Goal: Information Seeking & Learning: Learn about a topic

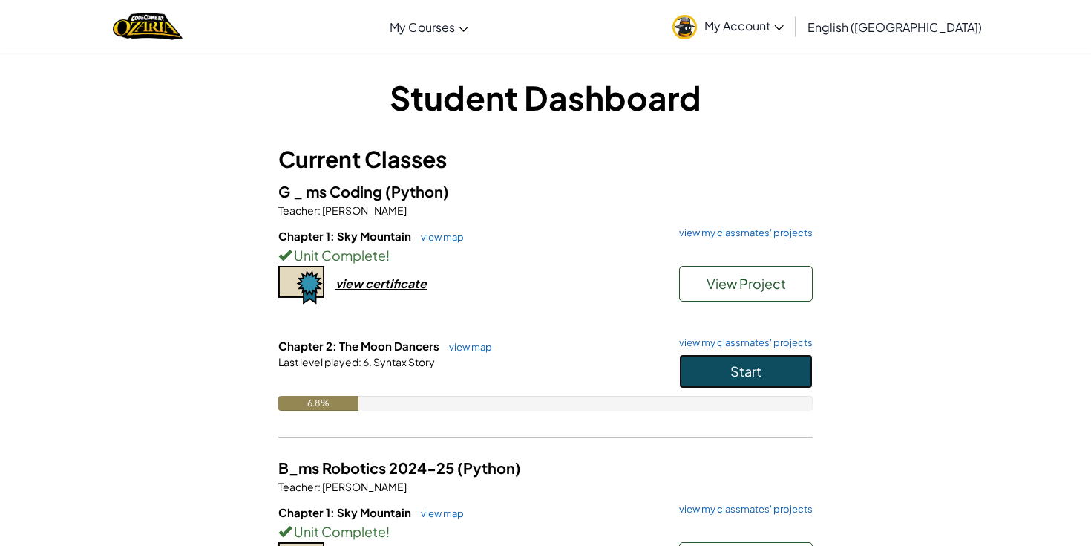
click at [770, 359] on button "Start" at bounding box center [746, 371] width 134 height 34
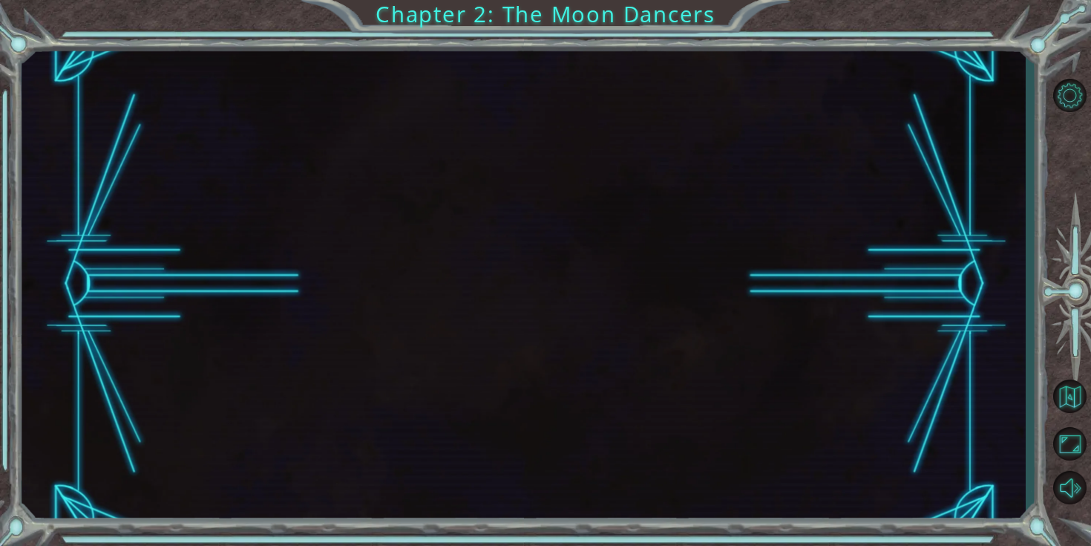
click at [606, 272] on div at bounding box center [524, 284] width 1004 height 480
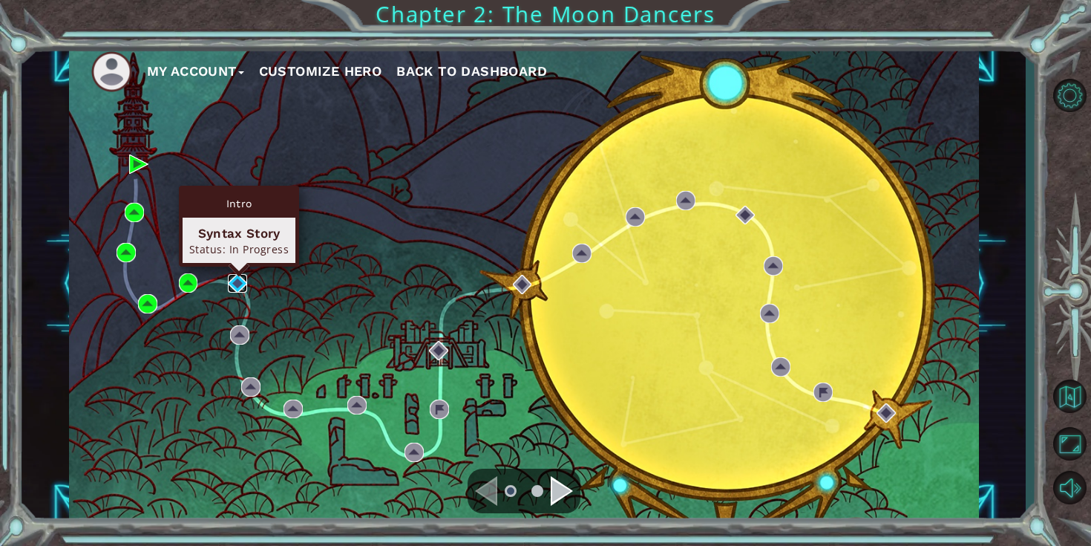
click at [235, 289] on img at bounding box center [237, 283] width 19 height 19
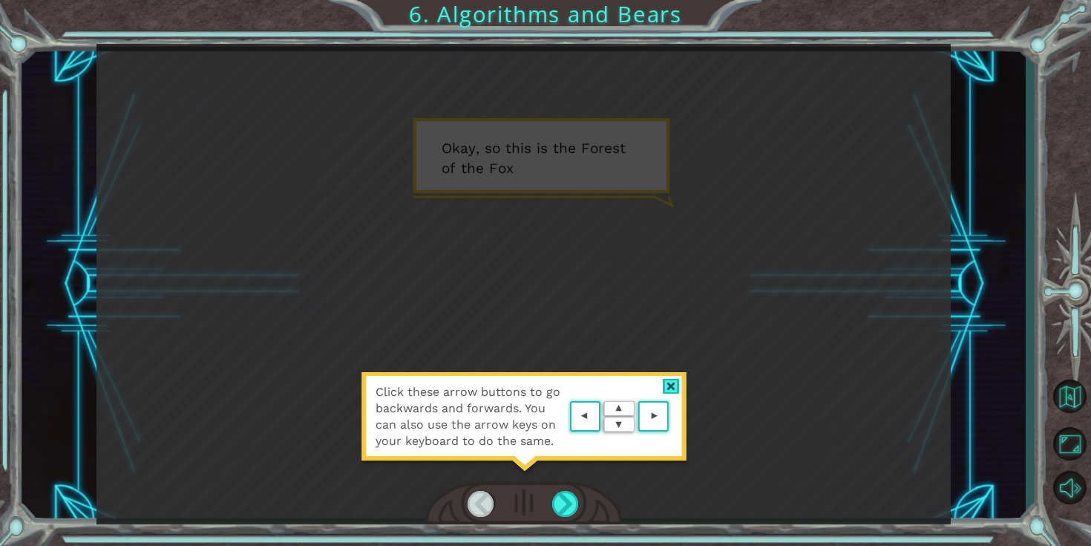
click at [599, 330] on div "Click these arrow buttons to go backwards and forwards. You can also use the ar…" at bounding box center [523, 284] width 854 height 480
click at [557, 510] on div at bounding box center [565, 504] width 27 height 26
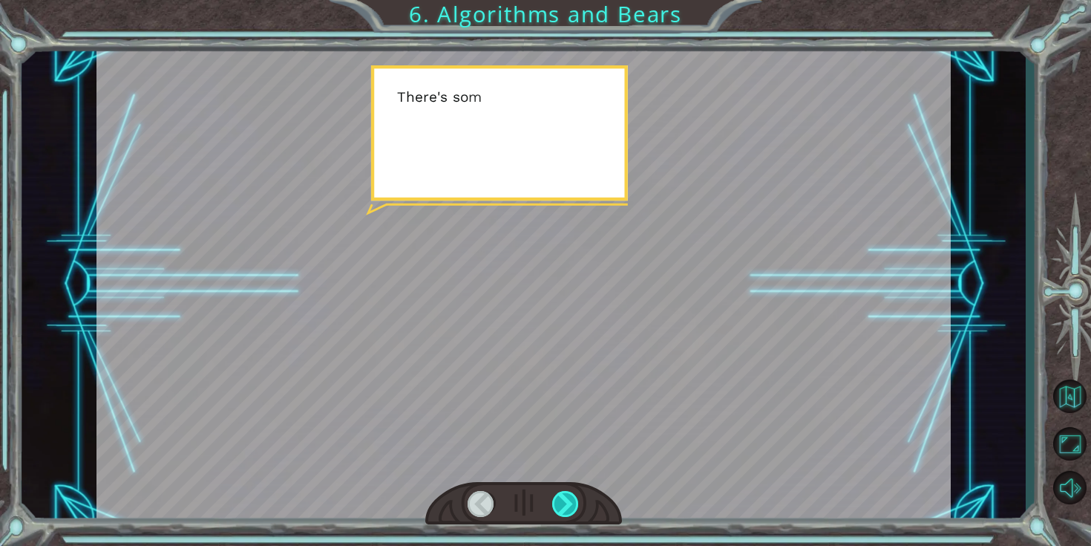
click at [566, 506] on div at bounding box center [565, 504] width 27 height 26
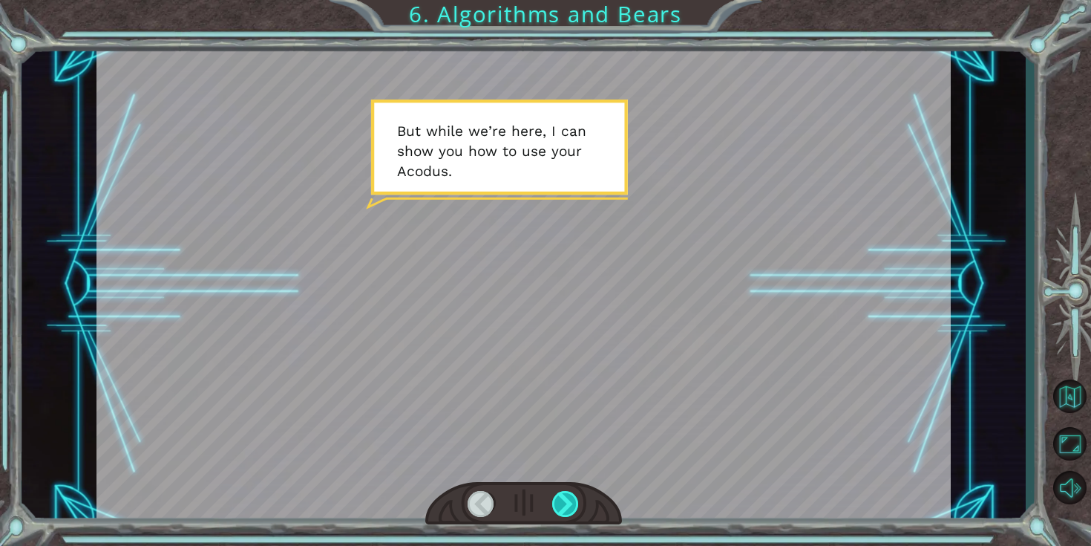
click at [566, 512] on div at bounding box center [565, 504] width 27 height 26
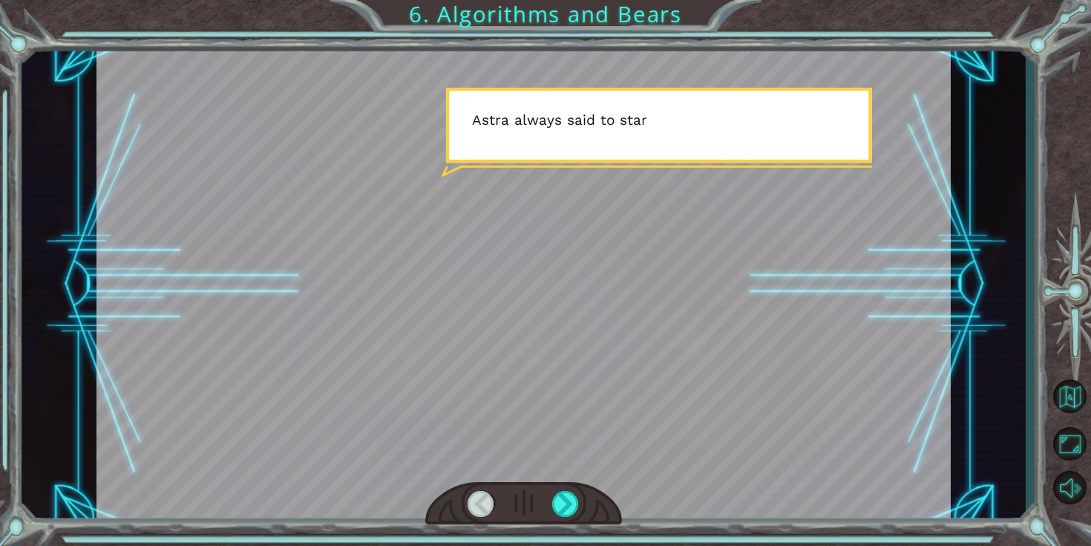
click at [580, 508] on div at bounding box center [523, 503] width 197 height 43
click at [569, 508] on div at bounding box center [565, 504] width 27 height 26
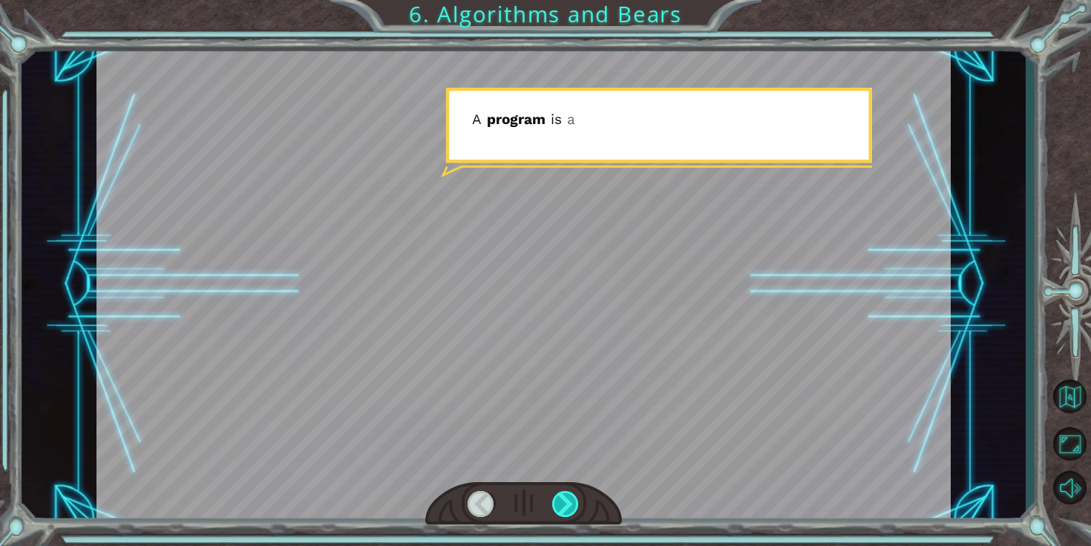
click at [569, 508] on div at bounding box center [565, 504] width 27 height 26
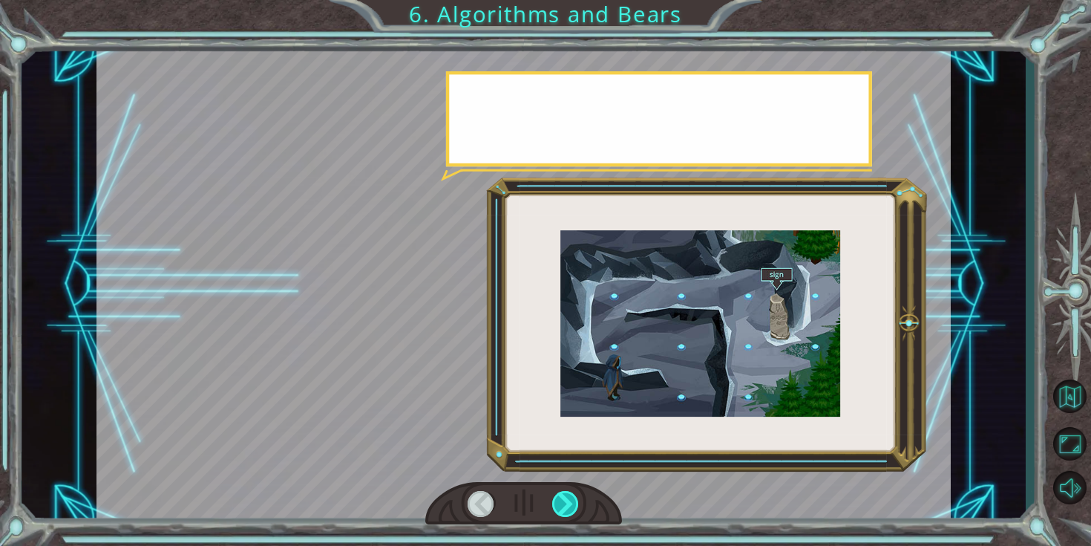
click at [569, 508] on div at bounding box center [565, 504] width 27 height 26
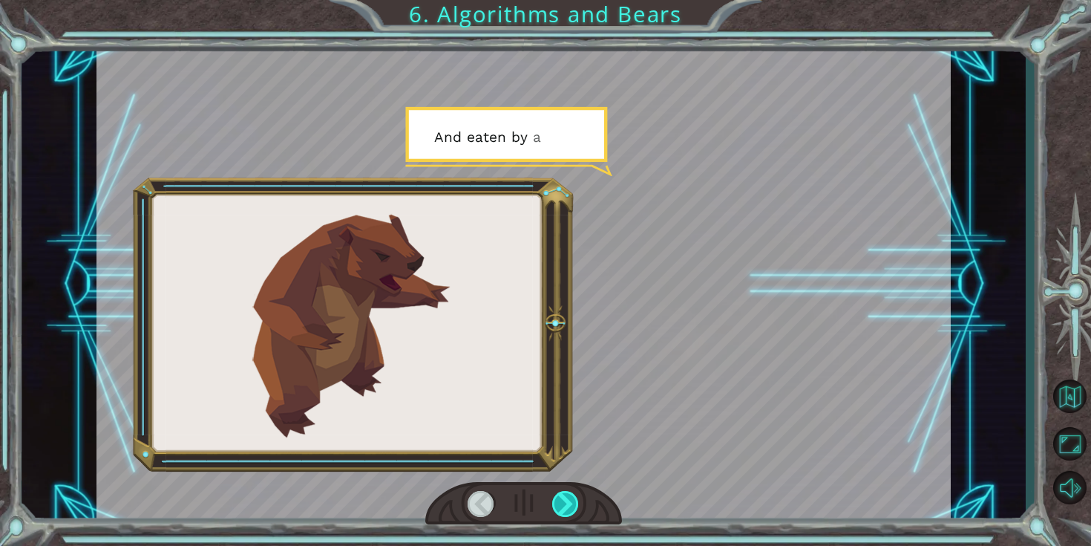
click at [572, 504] on div at bounding box center [565, 504] width 27 height 26
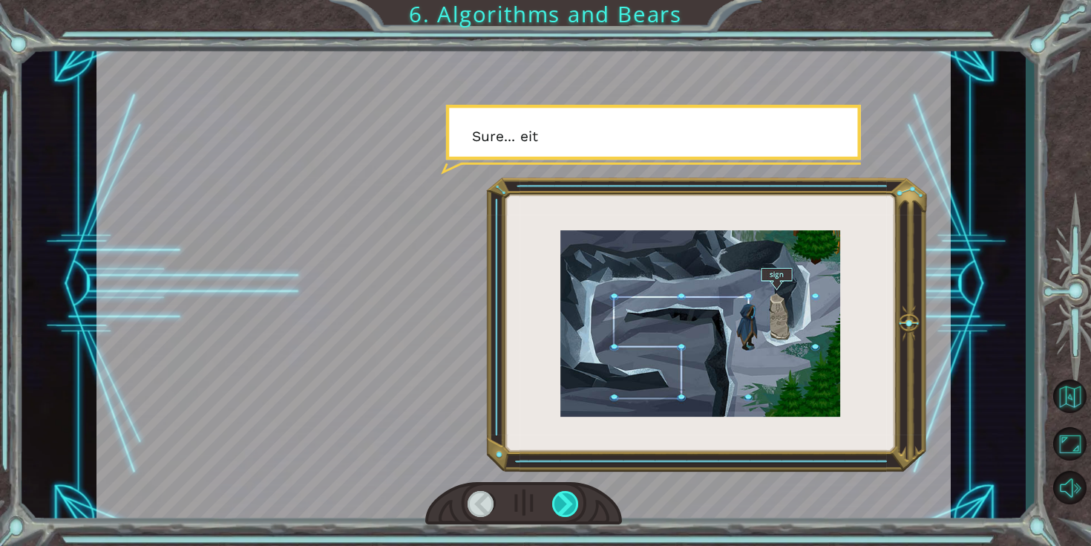
click at [575, 503] on div at bounding box center [565, 504] width 27 height 26
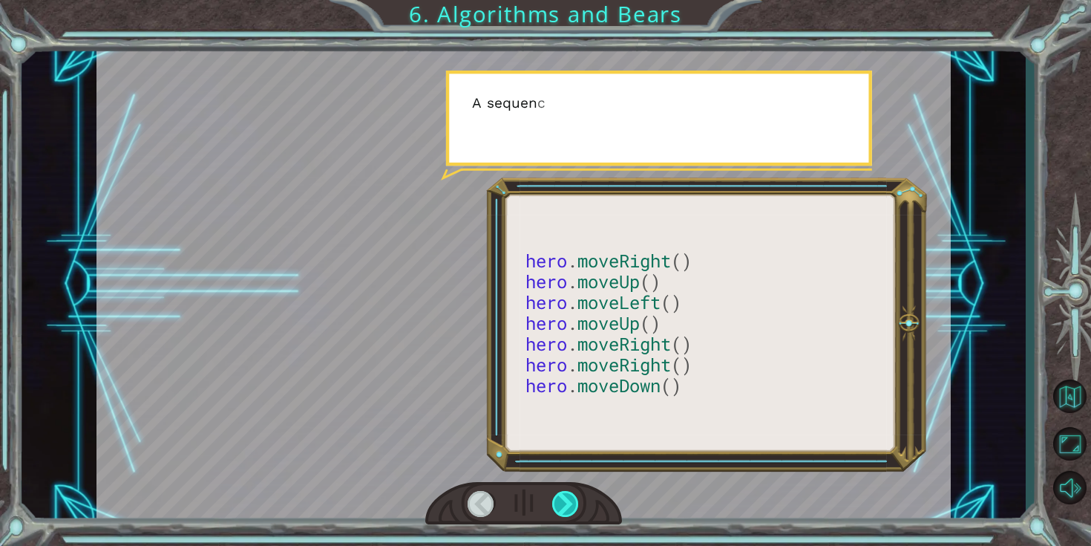
click at [575, 503] on div at bounding box center [565, 504] width 27 height 26
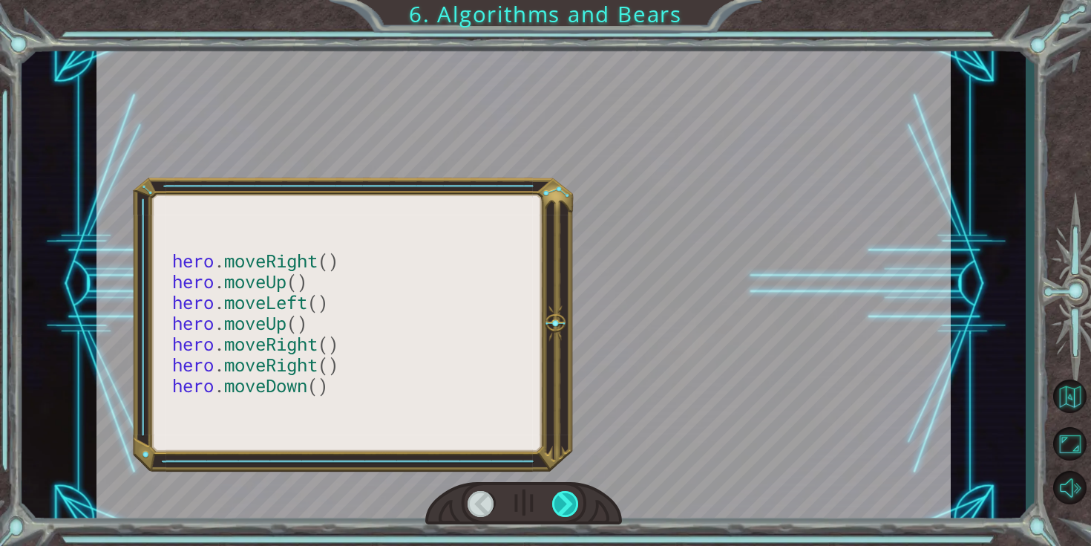
click at [575, 503] on div at bounding box center [565, 504] width 27 height 26
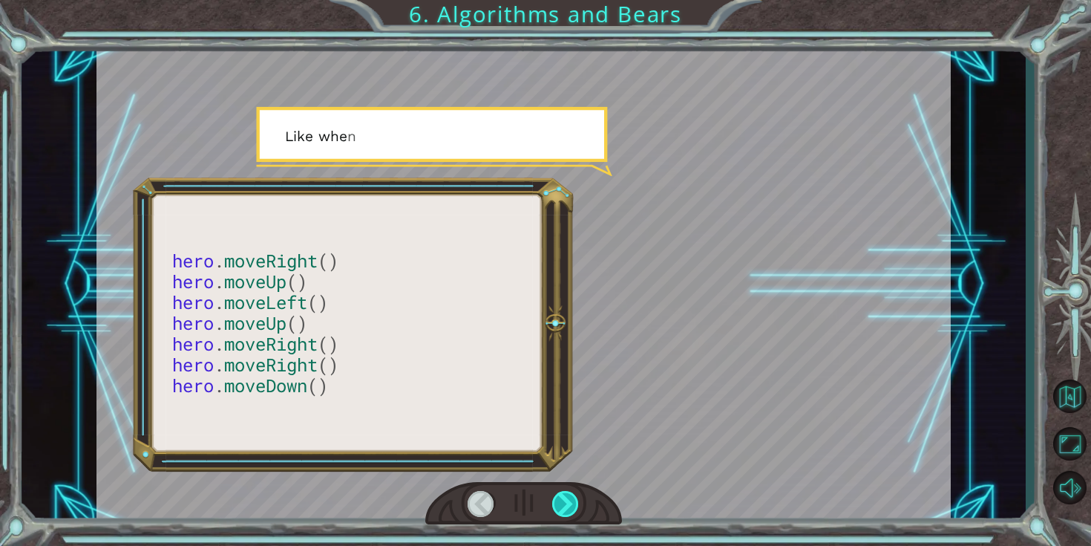
click at [575, 503] on div at bounding box center [565, 504] width 27 height 26
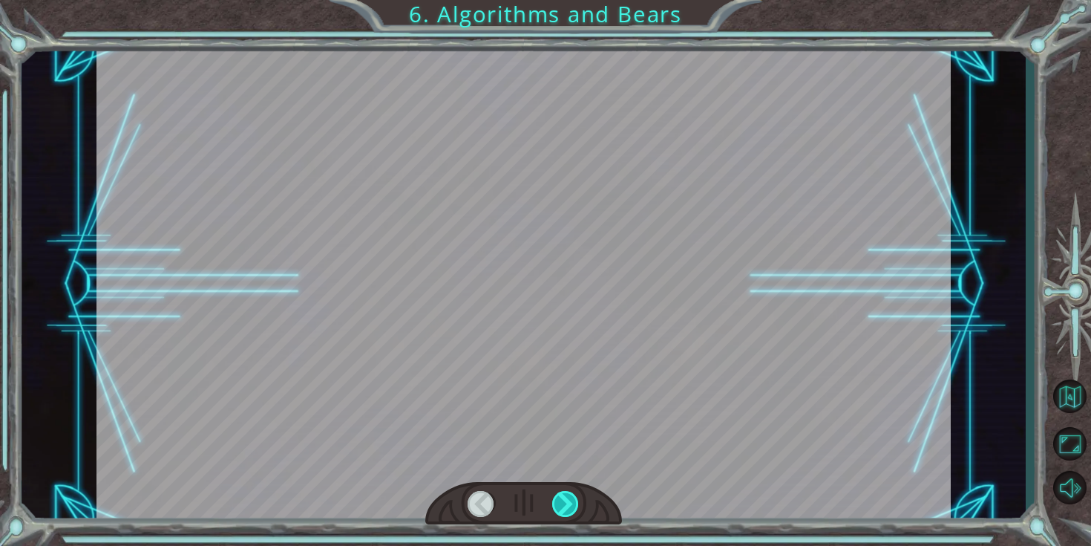
click at [575, 503] on div at bounding box center [565, 504] width 27 height 26
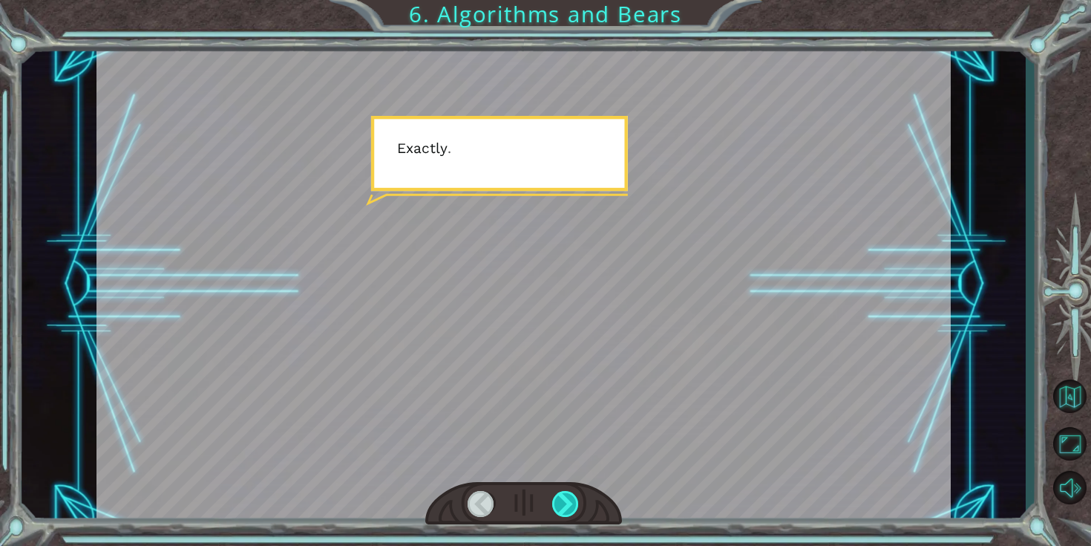
click at [575, 503] on div at bounding box center [565, 504] width 27 height 26
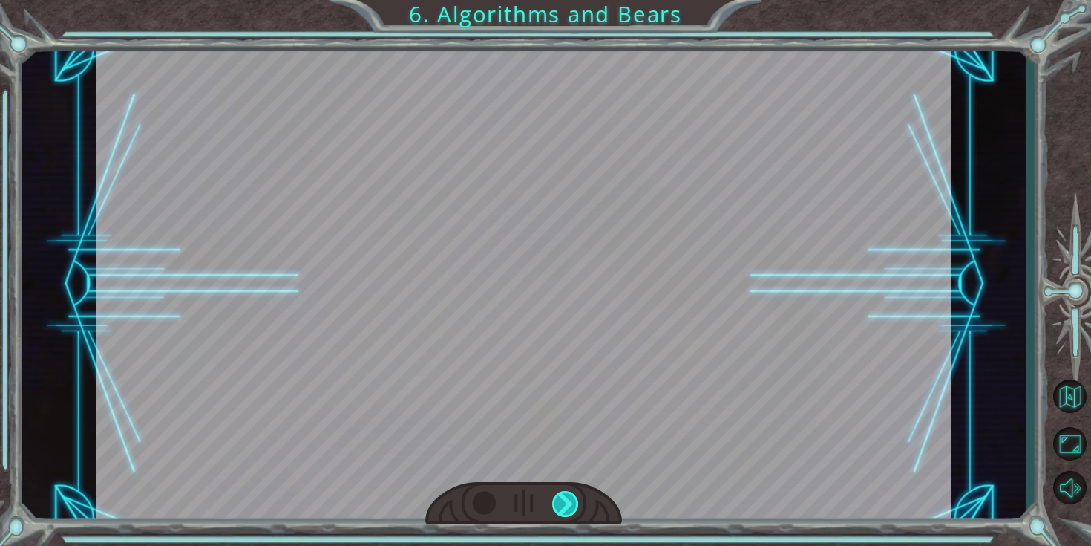
click at [575, 503] on div at bounding box center [565, 504] width 27 height 26
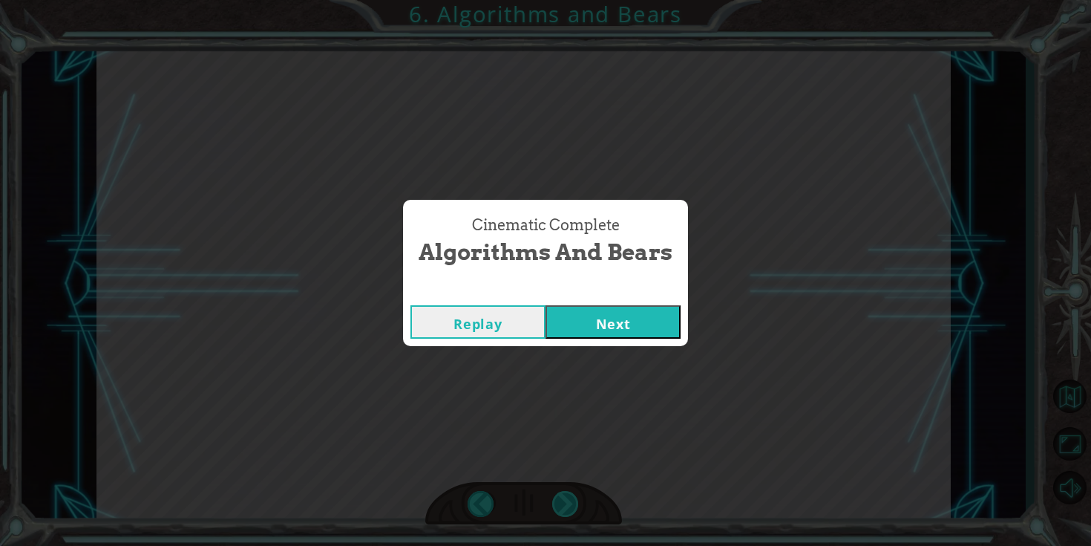
click at [575, 503] on div "Cinematic Complete Algorithms and Bears Replay Next" at bounding box center [545, 273] width 1091 height 546
click at [601, 336] on button "Next" at bounding box center [613, 321] width 135 height 33
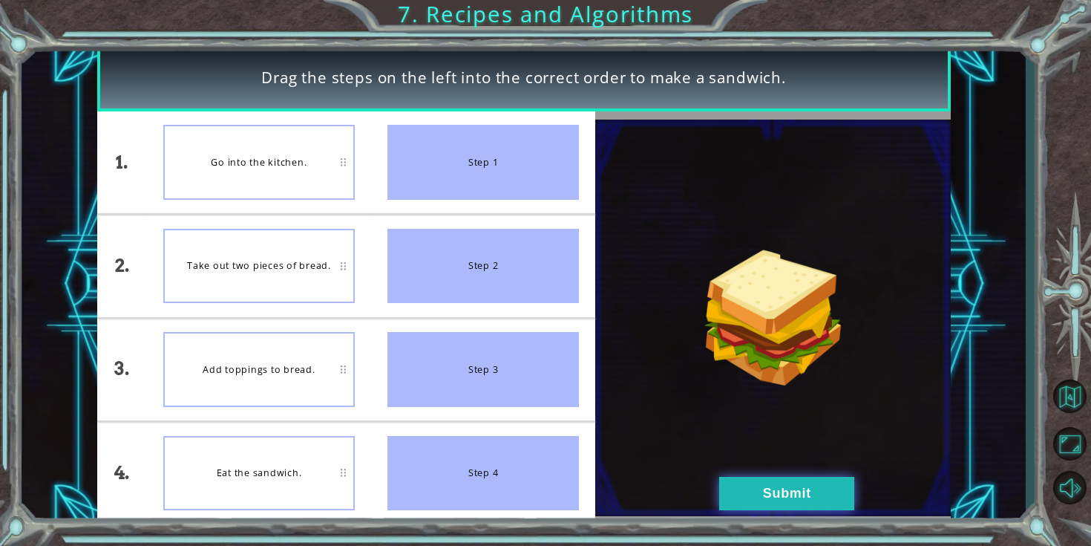
click at [804, 488] on button "Submit" at bounding box center [786, 493] width 135 height 33
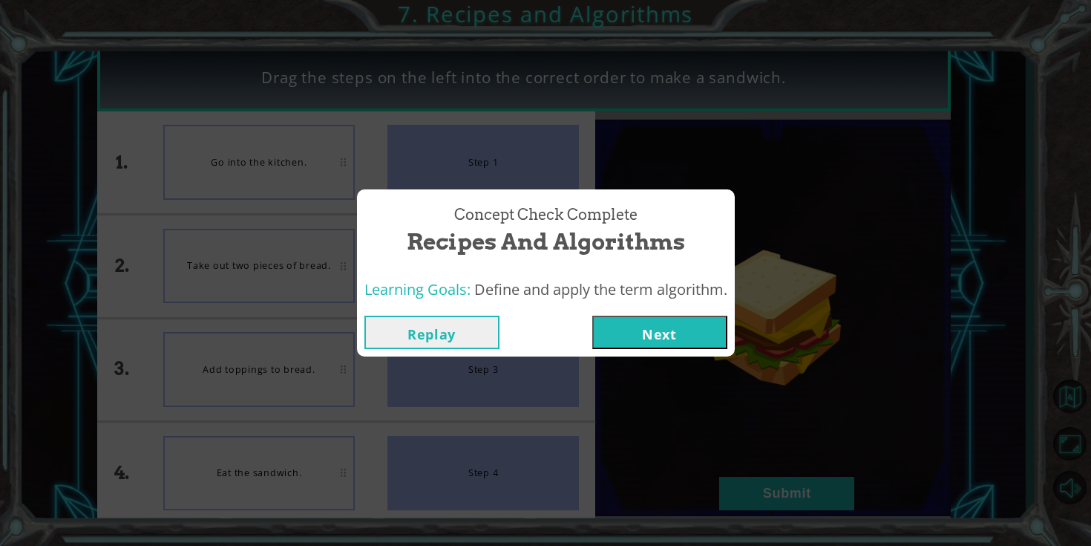
click at [684, 328] on button "Next" at bounding box center [659, 331] width 135 height 33
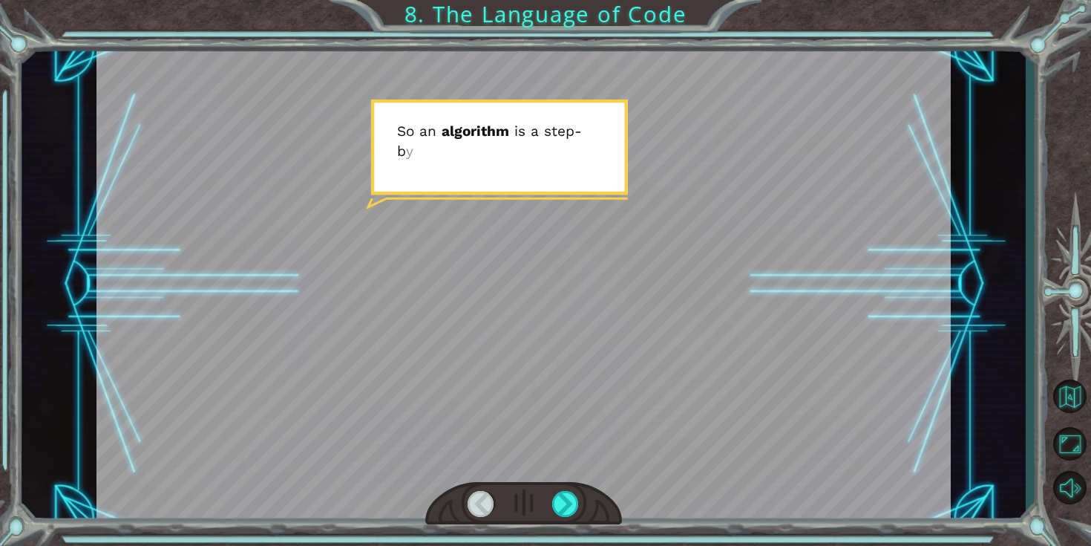
click at [600, 434] on div at bounding box center [523, 284] width 854 height 480
click at [575, 503] on div at bounding box center [565, 504] width 27 height 26
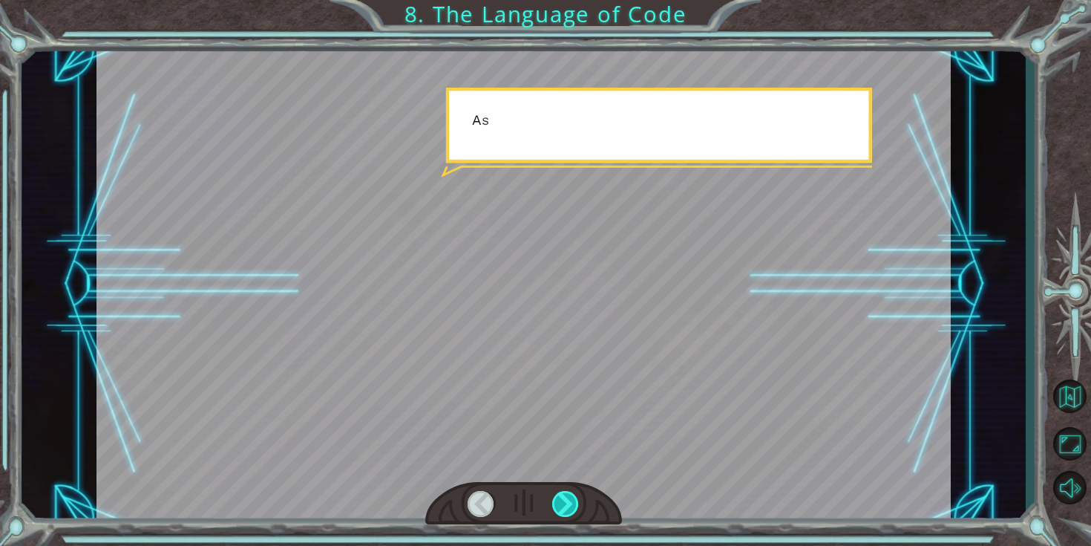
click at [575, 503] on div at bounding box center [565, 504] width 27 height 26
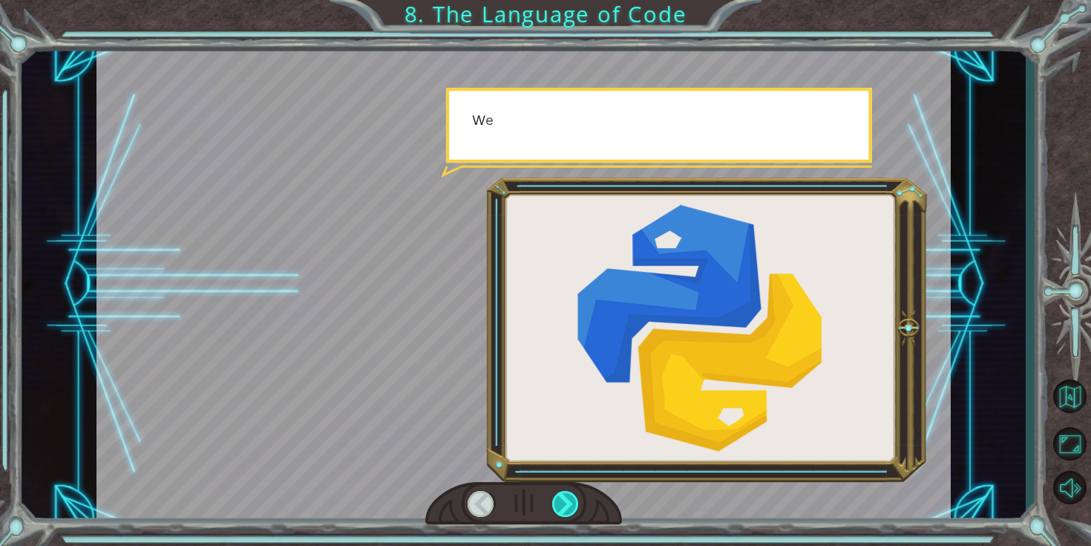
click at [575, 505] on div at bounding box center [565, 504] width 27 height 26
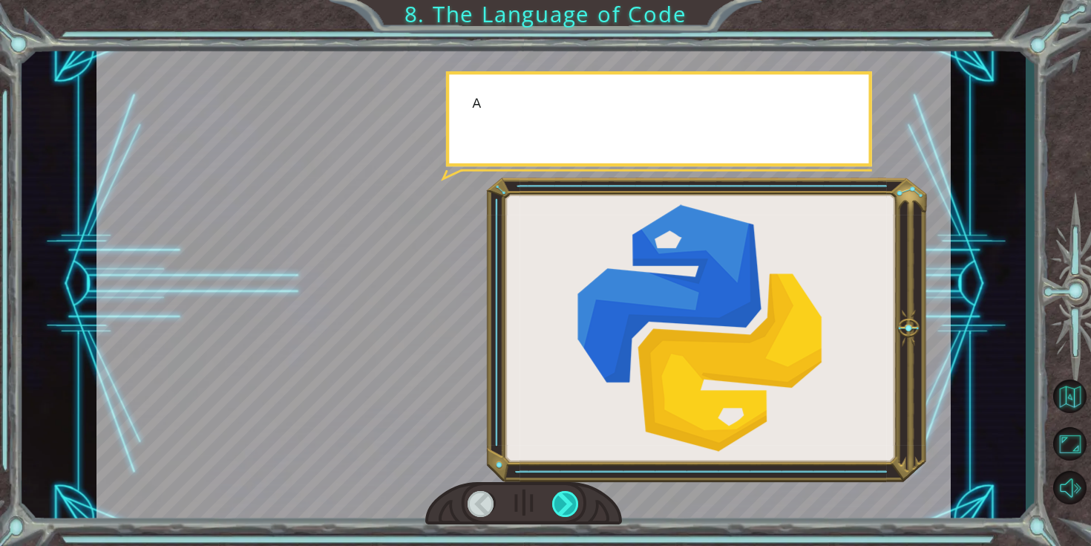
click at [575, 505] on div at bounding box center [565, 504] width 27 height 26
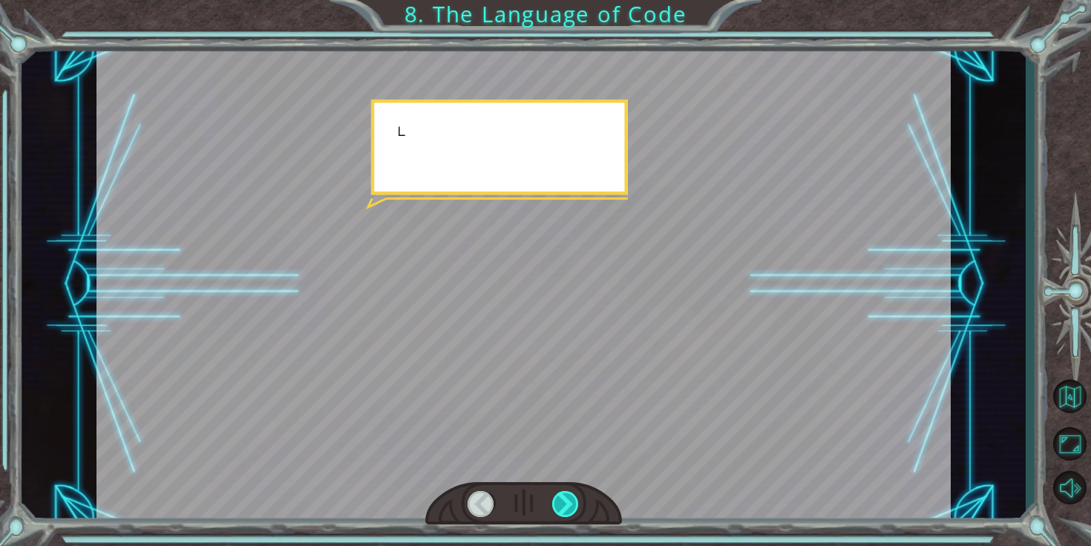
click at [575, 505] on div at bounding box center [565, 504] width 27 height 26
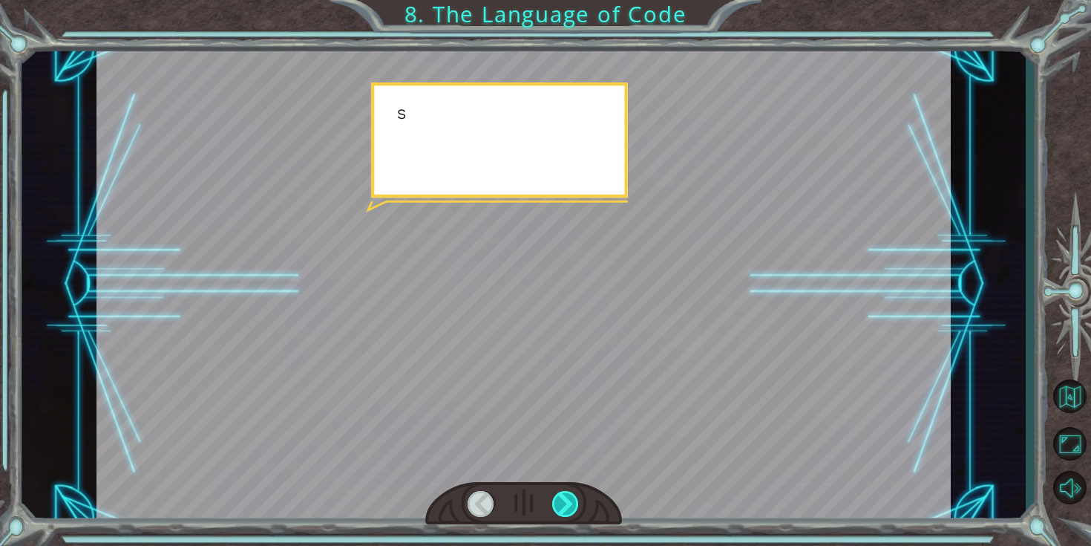
click at [575, 505] on div at bounding box center [565, 504] width 27 height 26
click at [575, 0] on div "S o a n a l g o r i t h m i s a s t e p - b y - s t e p s e t o f i n s t r u c…" at bounding box center [545, 0] width 1091 height 0
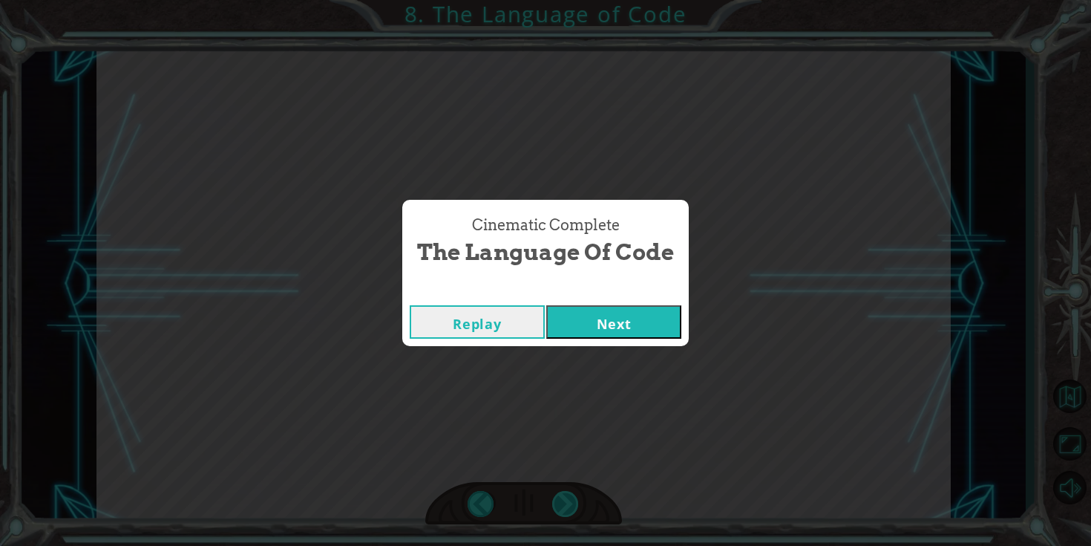
click at [575, 505] on div "Cinematic Complete The Language of Code Replay Next" at bounding box center [545, 273] width 1091 height 546
click at [615, 329] on button "Next" at bounding box center [613, 321] width 135 height 33
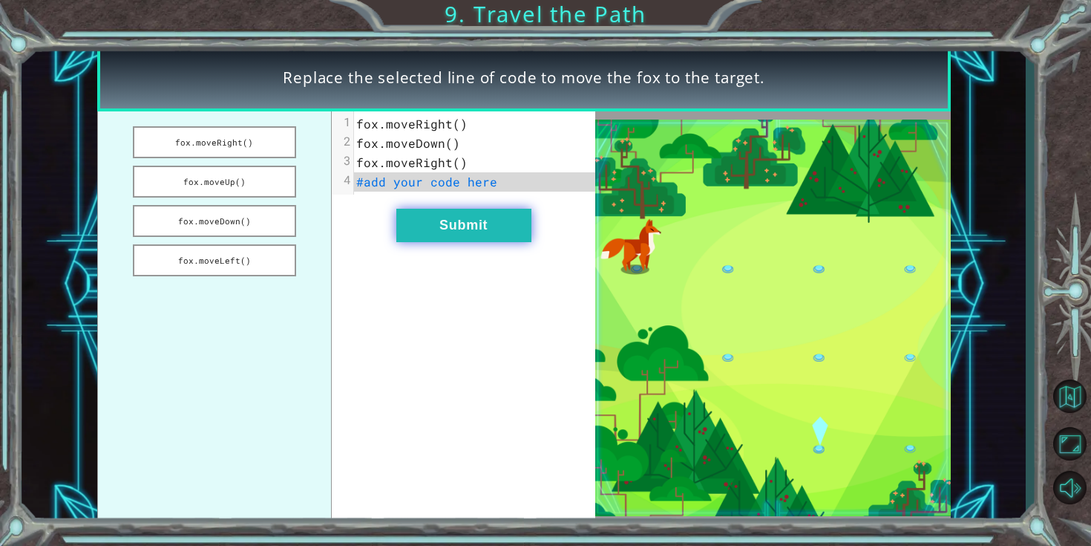
click at [457, 216] on button "Submit" at bounding box center [463, 225] width 135 height 33
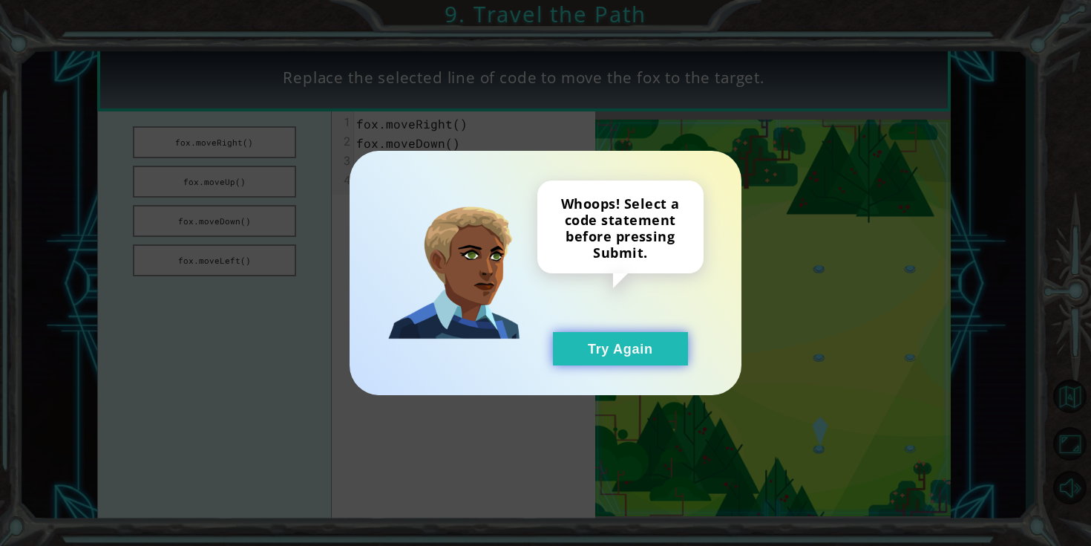
click at [643, 349] on button "Try Again" at bounding box center [620, 348] width 135 height 33
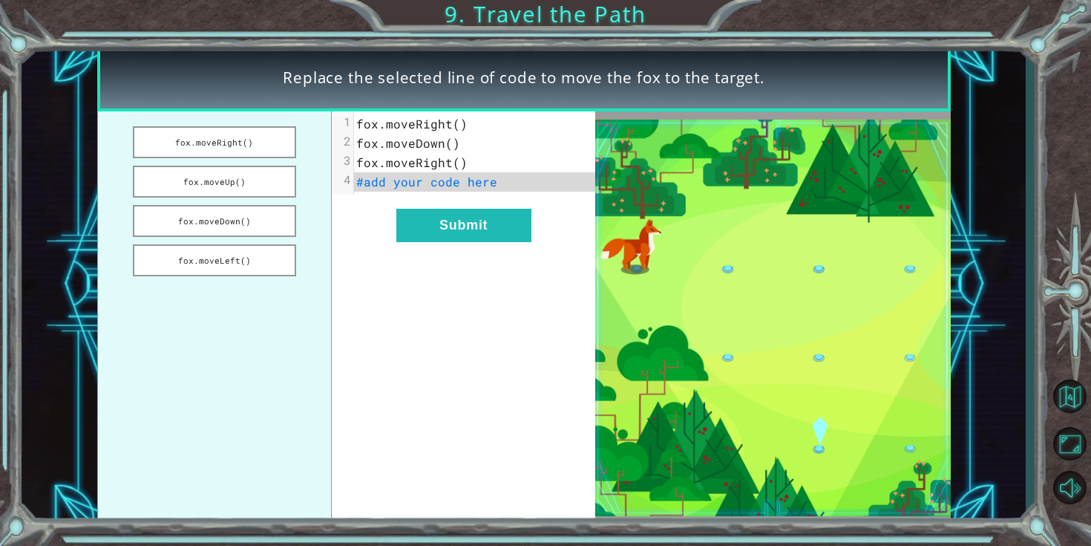
drag, startPoint x: 228, startPoint y: 140, endPoint x: 447, endPoint y: 189, distance: 224.4
click at [447, 189] on div "fox.moveRight() fox.moveUp() fox.moveDown() fox.moveLeft() xxxxxxxxxx 4 1 fox.m…" at bounding box center [346, 317] width 499 height 413
click at [275, 153] on button "fox.moveRight()" at bounding box center [214, 142] width 163 height 32
click at [262, 217] on button "fox.moveDown()" at bounding box center [214, 221] width 163 height 32
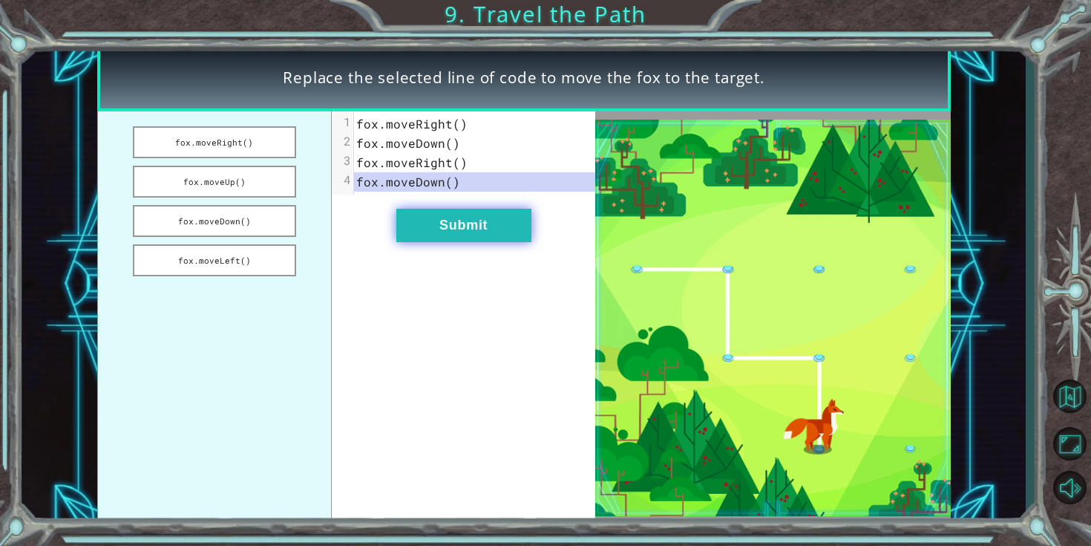
click at [426, 215] on button "Submit" at bounding box center [463, 225] width 135 height 33
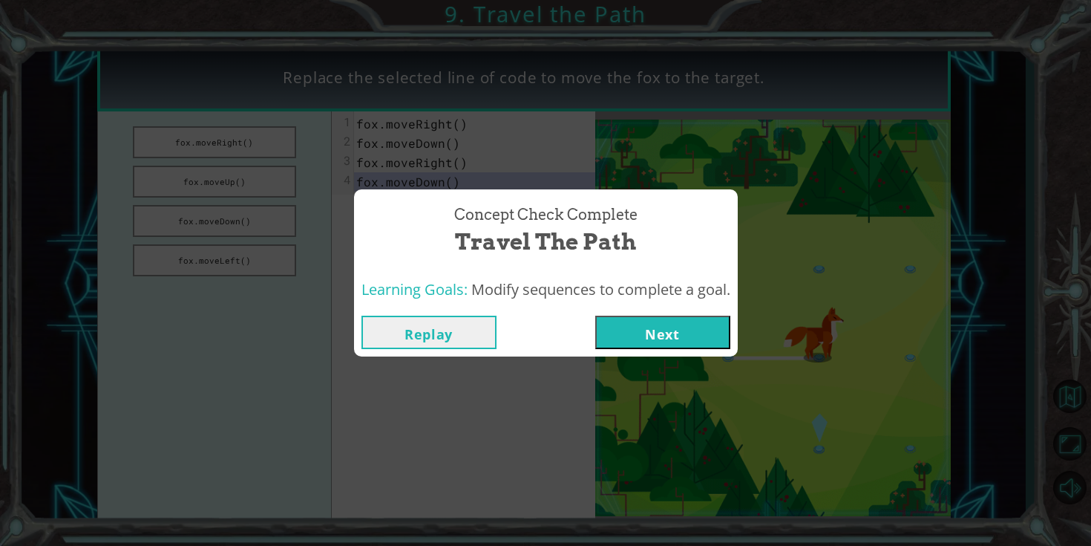
click at [682, 328] on button "Next" at bounding box center [662, 331] width 135 height 33
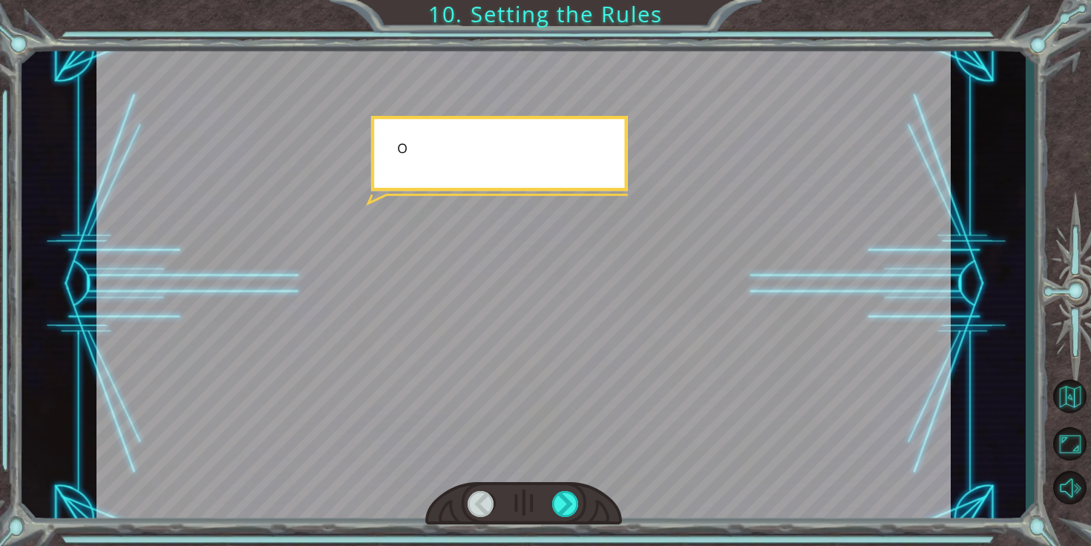
click at [682, 328] on div at bounding box center [523, 284] width 854 height 480
click at [572, 494] on div at bounding box center [565, 504] width 27 height 26
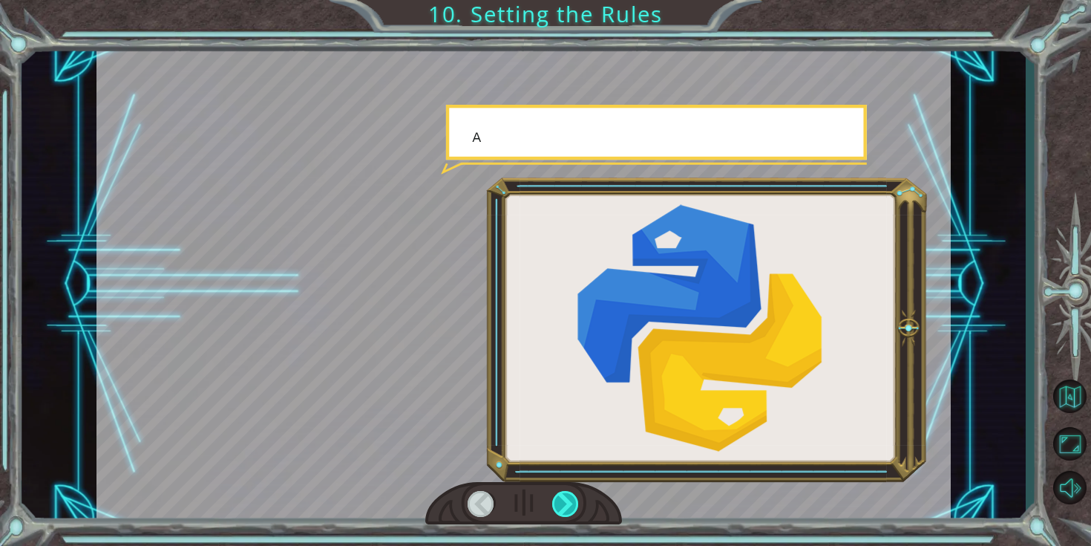
click at [572, 494] on div at bounding box center [565, 504] width 27 height 26
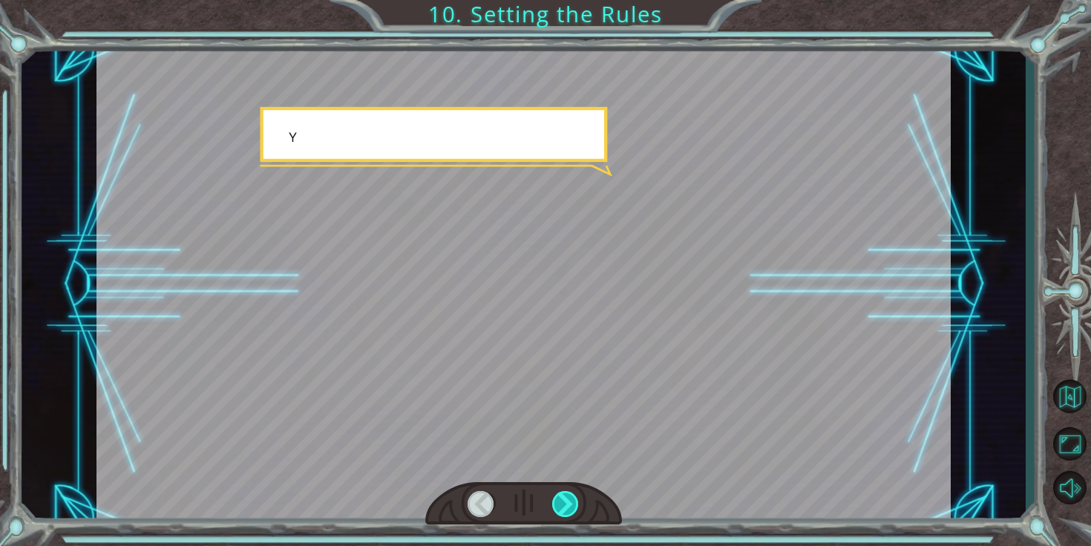
click at [572, 494] on div at bounding box center [565, 504] width 27 height 26
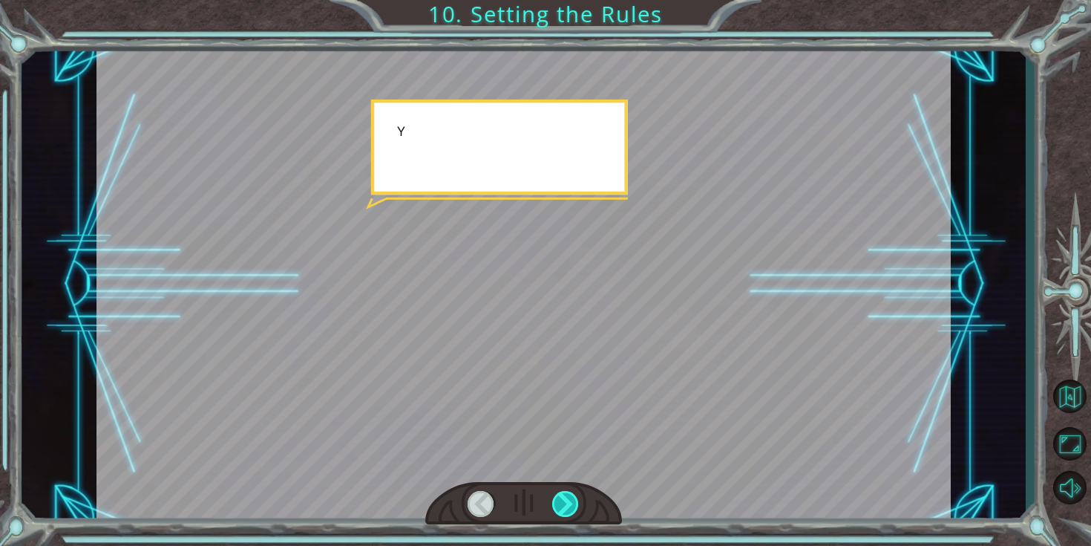
click at [572, 494] on div at bounding box center [565, 504] width 27 height 26
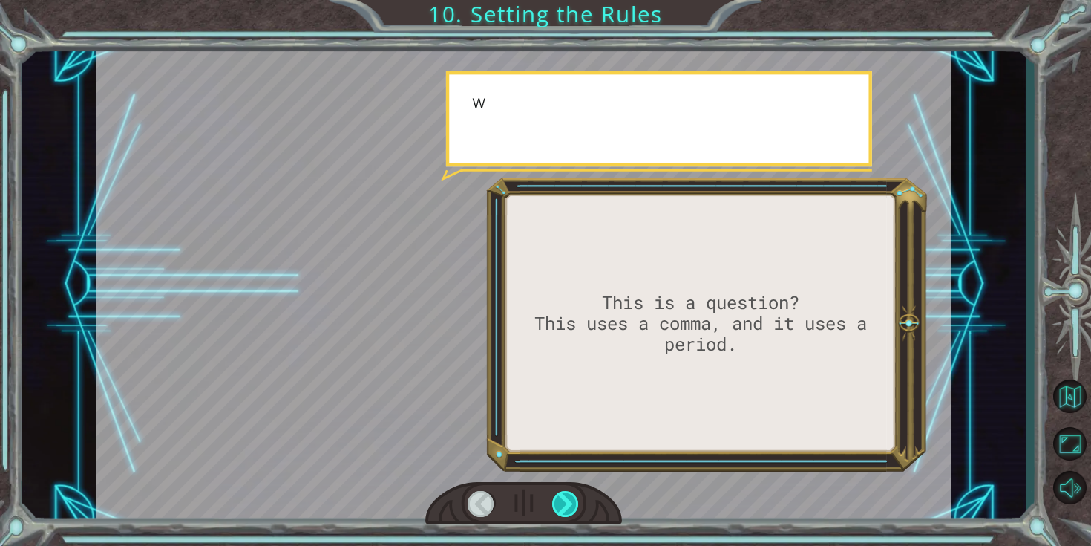
click at [572, 494] on div at bounding box center [565, 504] width 27 height 26
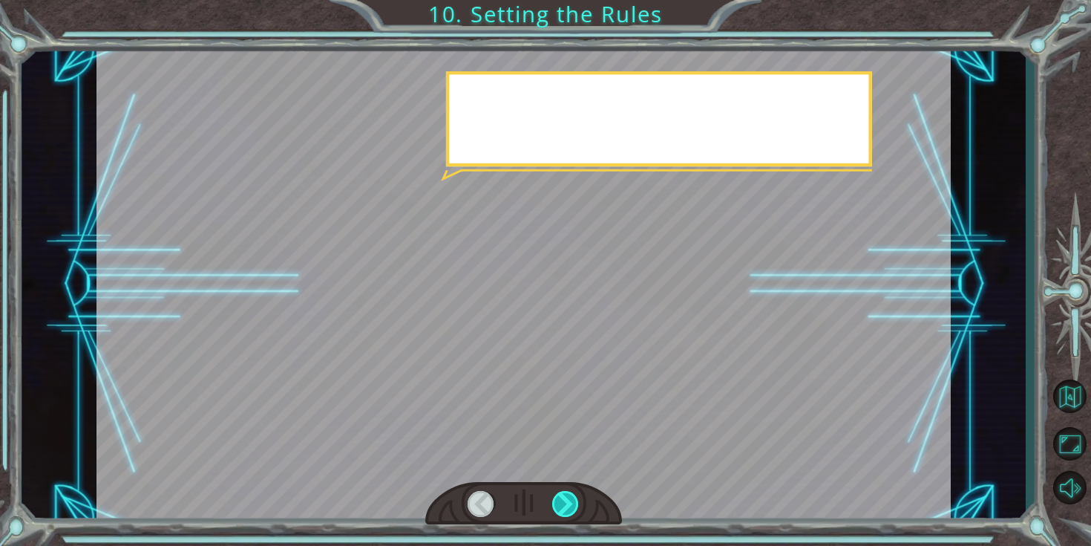
click at [572, 494] on div at bounding box center [565, 504] width 27 height 26
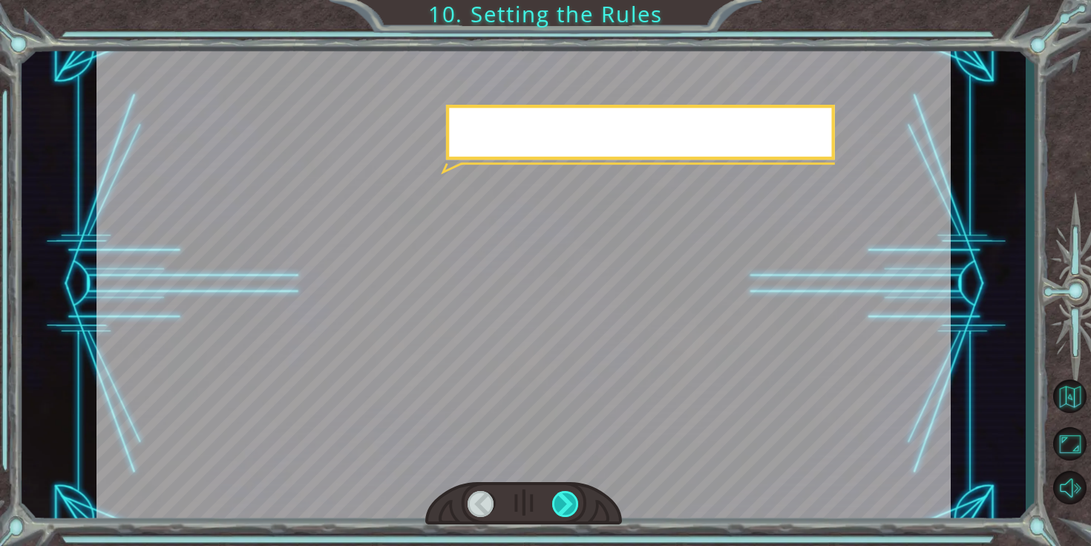
click at [572, 494] on div at bounding box center [565, 504] width 27 height 26
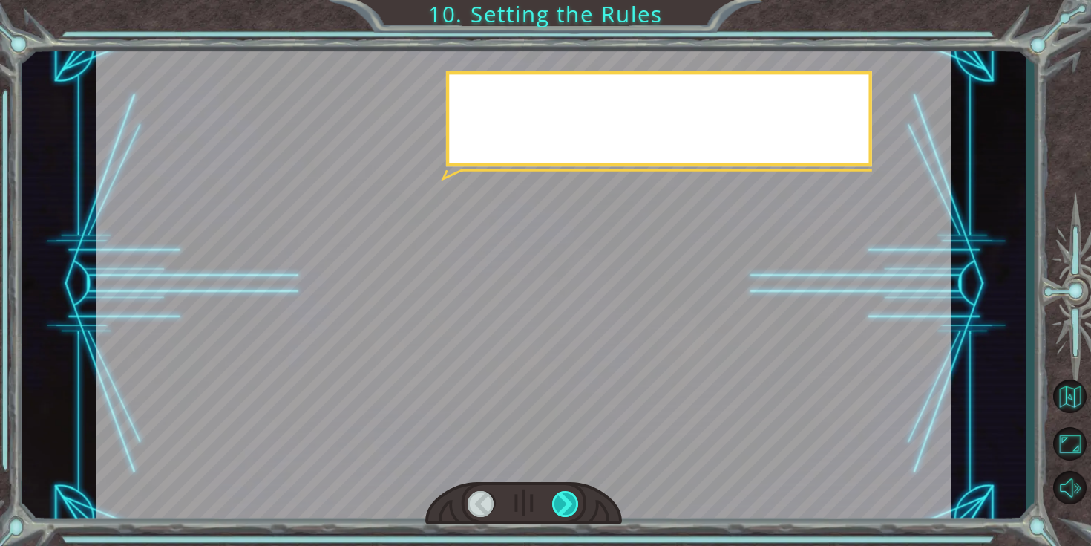
click at [572, 494] on div at bounding box center [565, 504] width 27 height 26
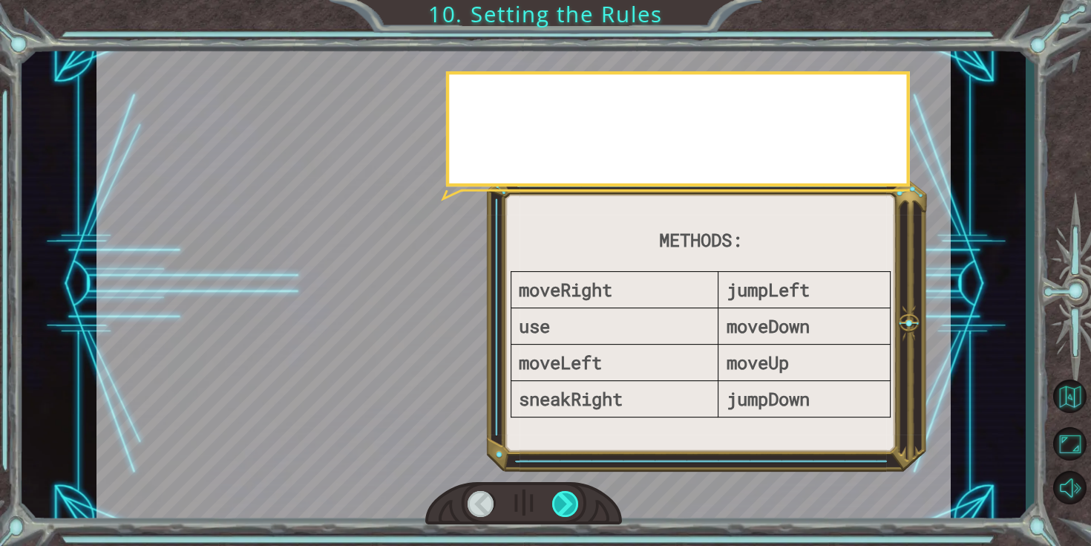
click at [572, 494] on div at bounding box center [565, 504] width 27 height 26
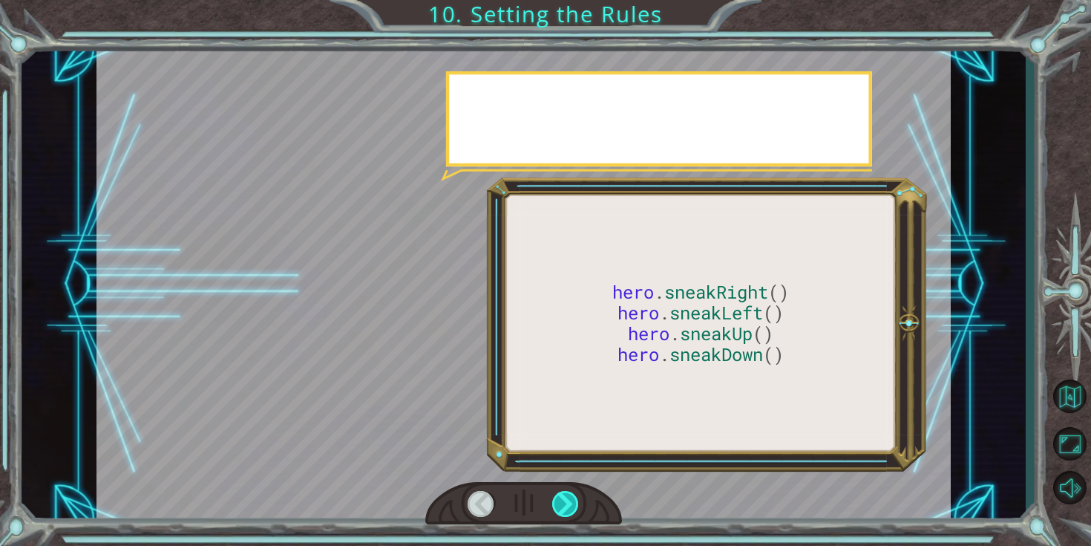
click at [572, 494] on div at bounding box center [565, 504] width 27 height 26
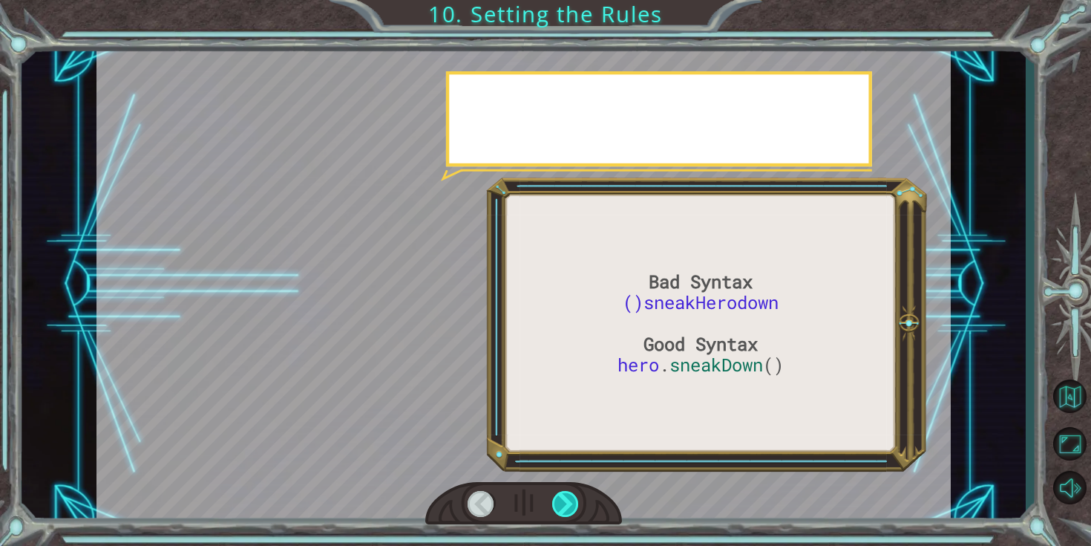
click at [572, 494] on div at bounding box center [565, 504] width 27 height 26
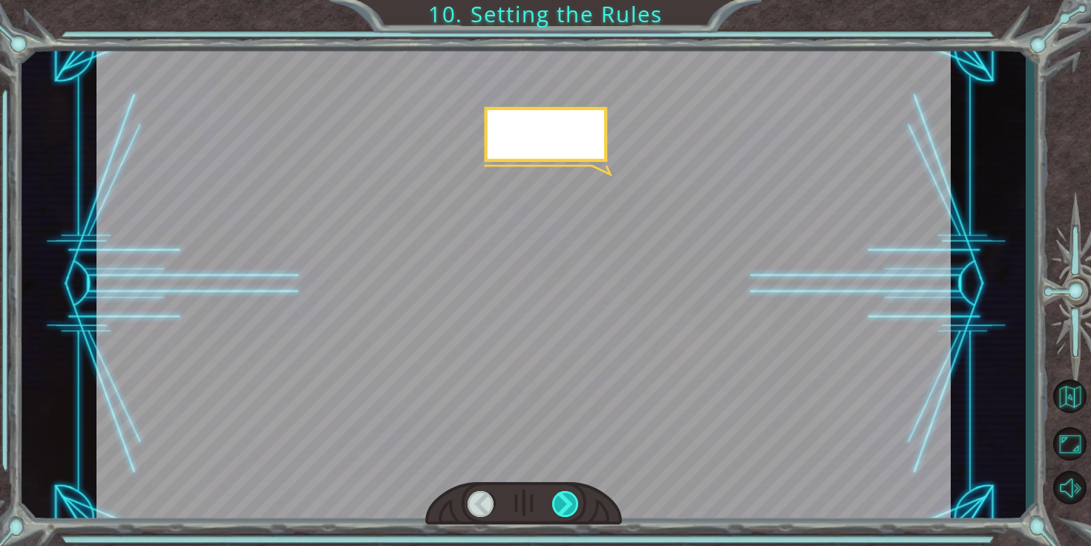
click at [572, 494] on div at bounding box center [565, 504] width 27 height 26
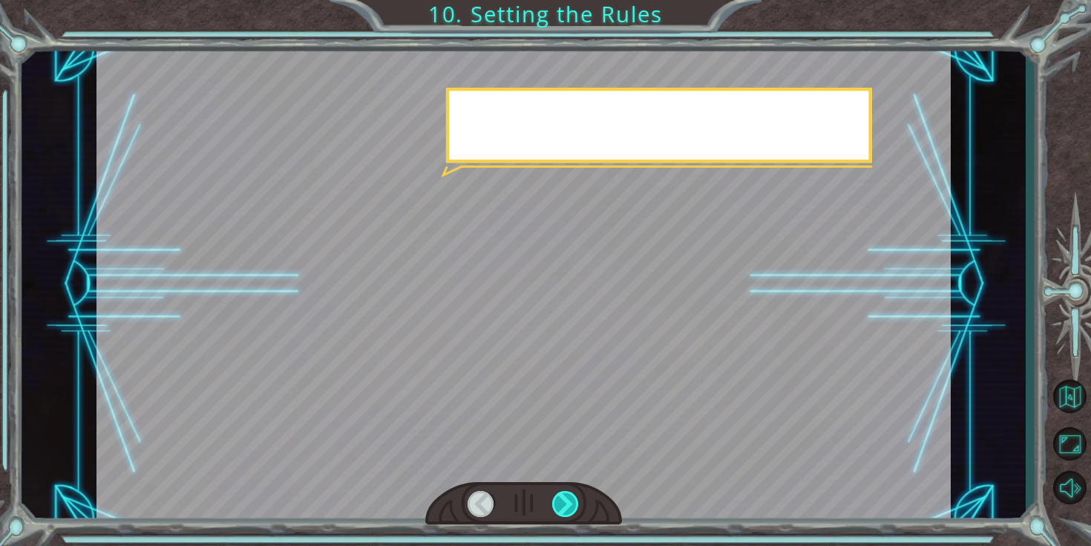
click at [572, 494] on div at bounding box center [565, 504] width 27 height 26
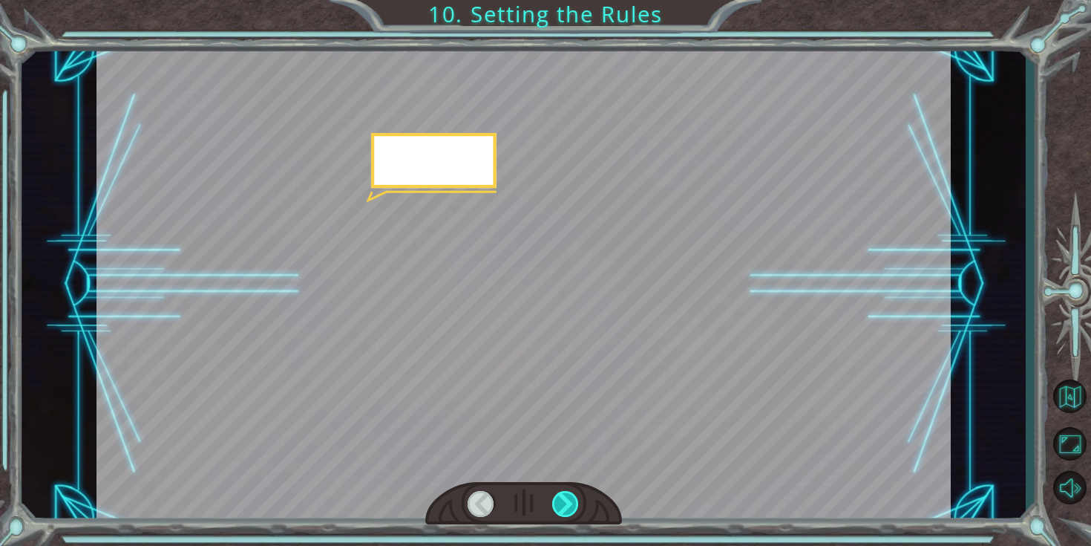
click at [572, 494] on div at bounding box center [565, 504] width 27 height 26
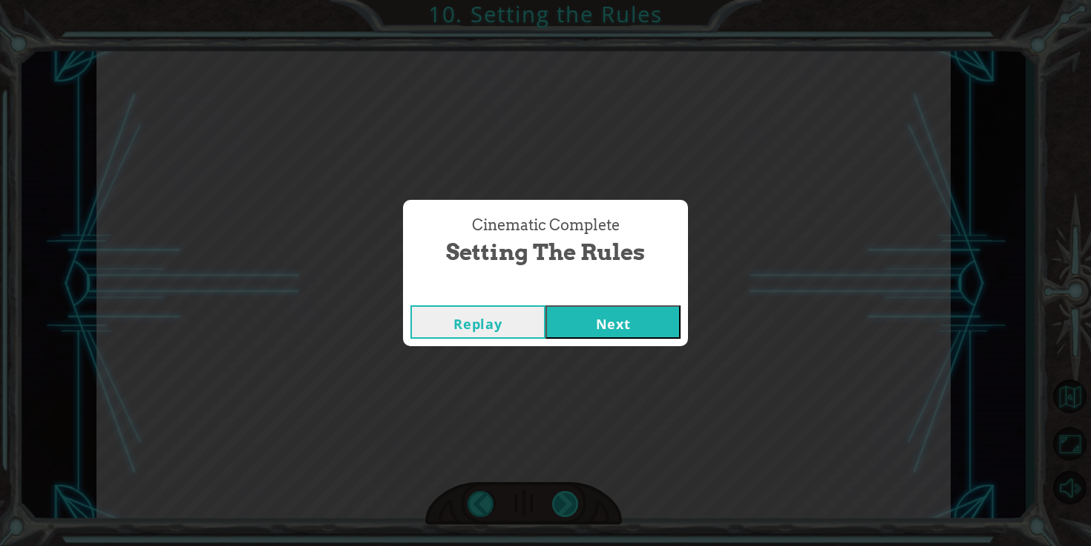
click at [572, 494] on div "Cinematic Complete Setting the Rules Replay Next" at bounding box center [545, 273] width 1091 height 546
click at [661, 301] on div "Replay Next" at bounding box center [545, 322] width 285 height 48
click at [651, 313] on button "Next" at bounding box center [613, 321] width 135 height 33
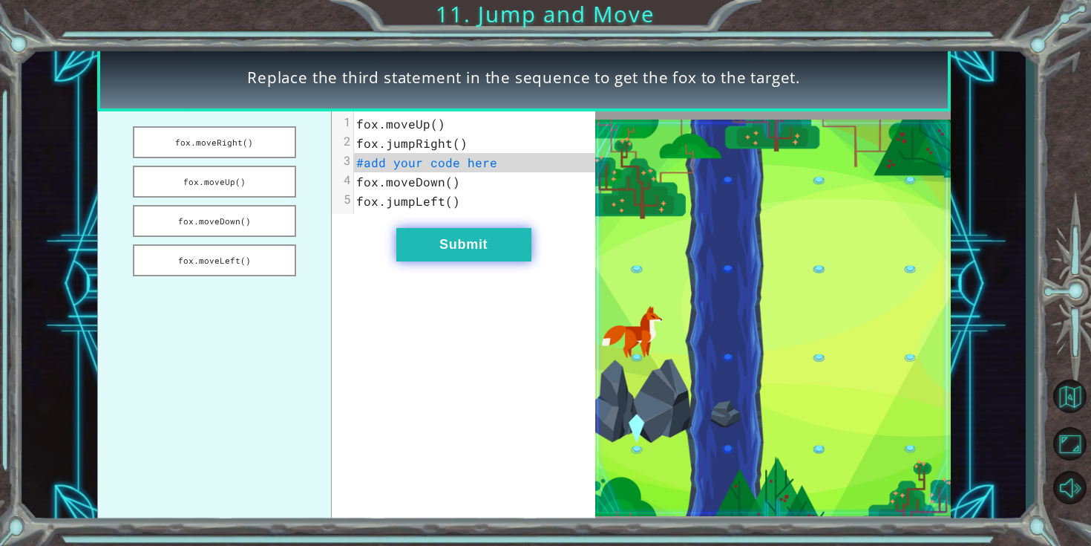
click at [454, 233] on button "Submit" at bounding box center [463, 244] width 135 height 33
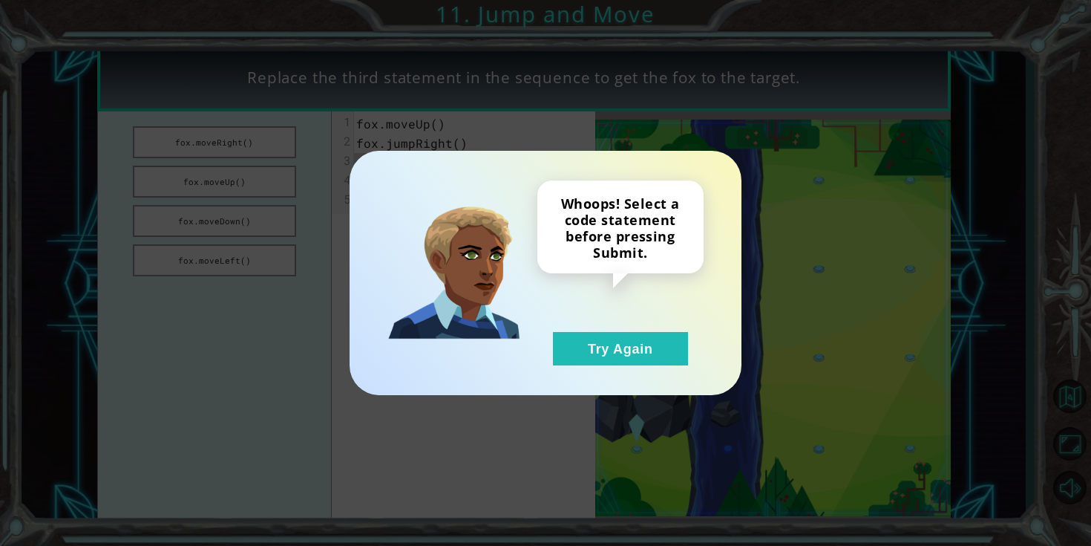
click at [568, 328] on div "Whoops! Select a code statement before pressing Submit. Try Again" at bounding box center [620, 272] width 166 height 185
click at [620, 351] on button "Try Again" at bounding box center [620, 348] width 135 height 33
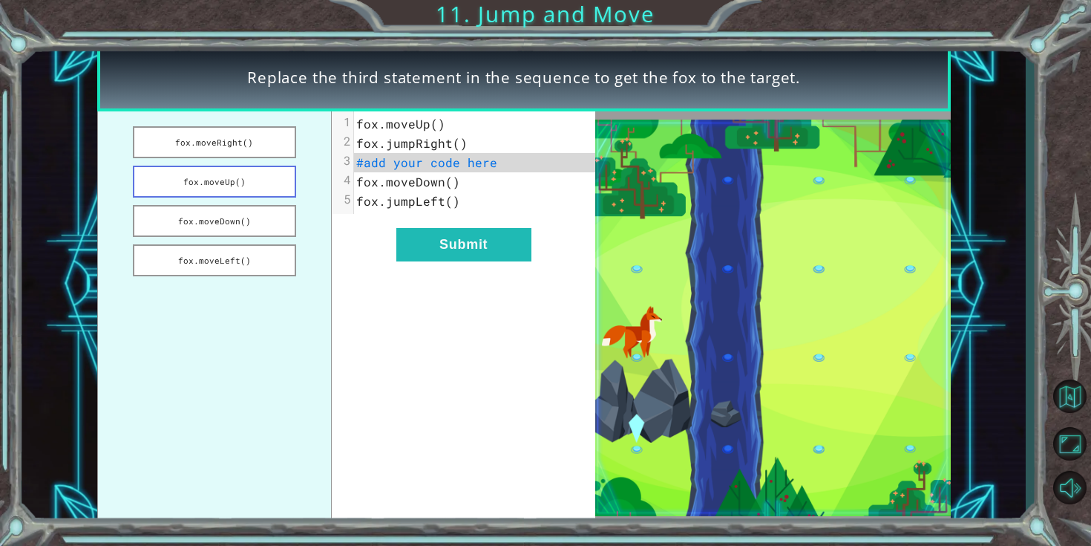
click at [258, 192] on button "fox.moveUp()" at bounding box center [214, 182] width 163 height 32
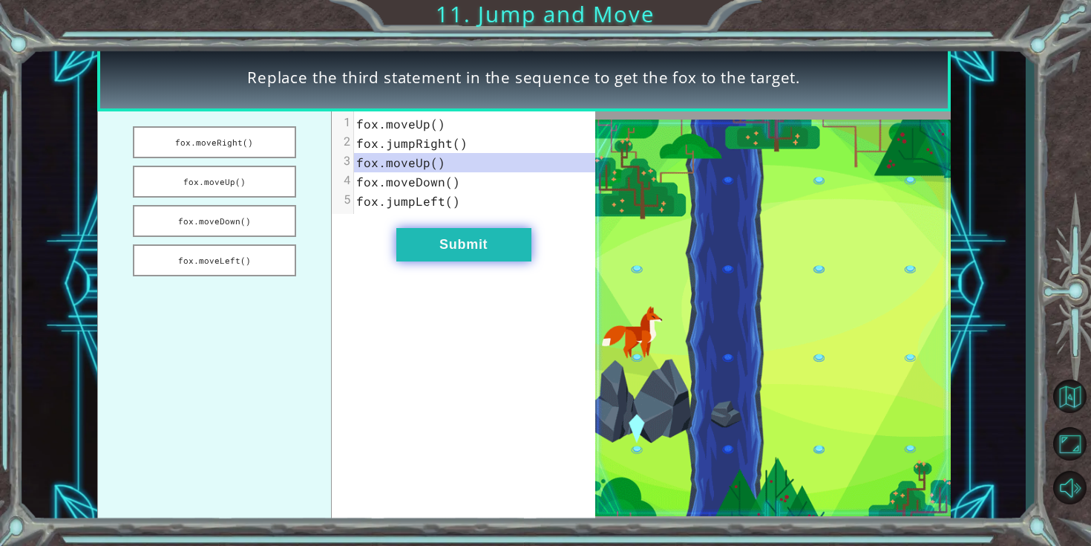
click at [491, 233] on button "Submit" at bounding box center [463, 244] width 135 height 33
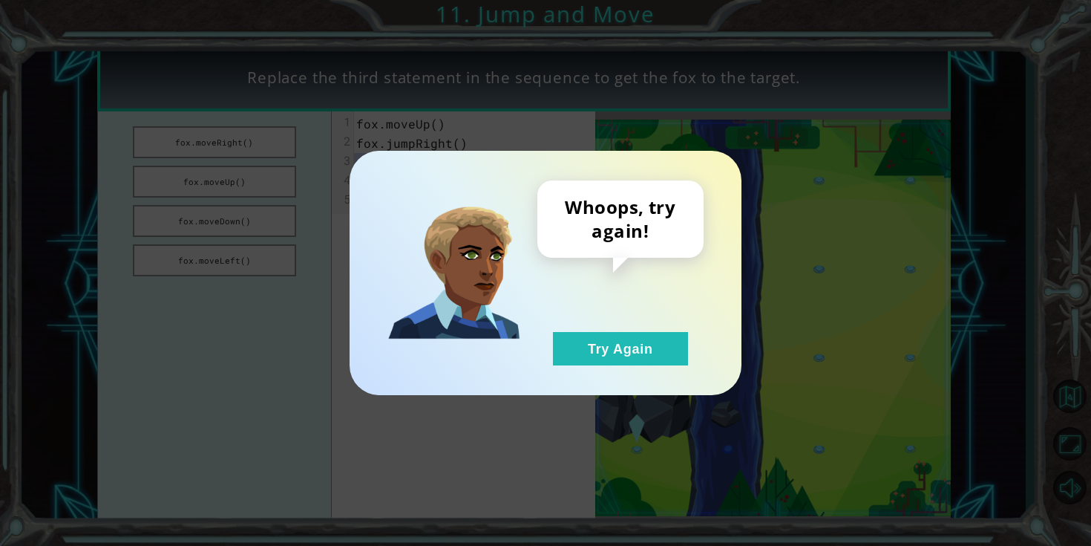
click at [619, 375] on div "Whoops, try again! Try Again" at bounding box center [546, 273] width 392 height 244
click at [619, 350] on button "Try Again" at bounding box center [620, 348] width 135 height 33
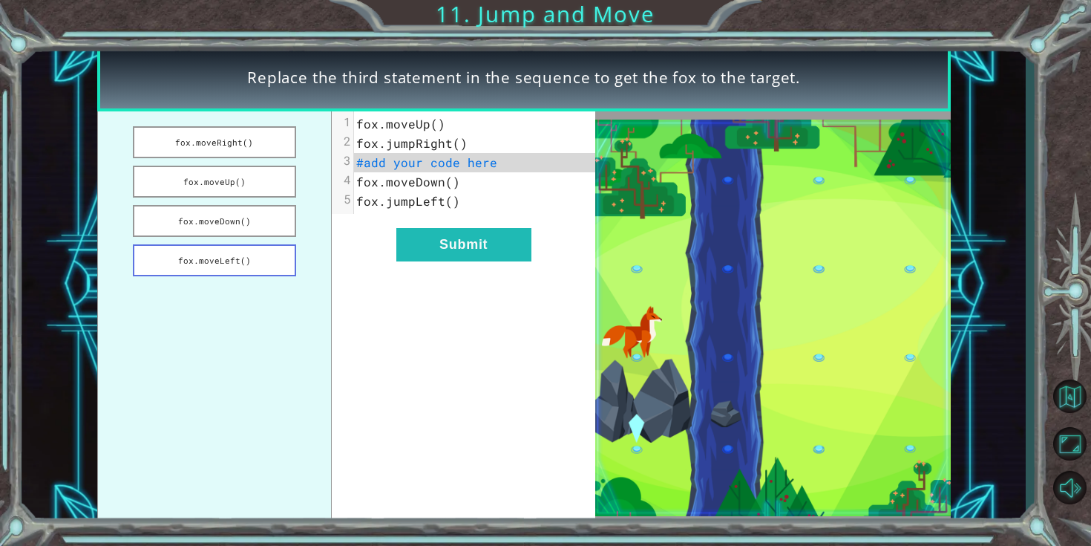
click at [274, 252] on button "fox.moveLeft()" at bounding box center [214, 260] width 163 height 32
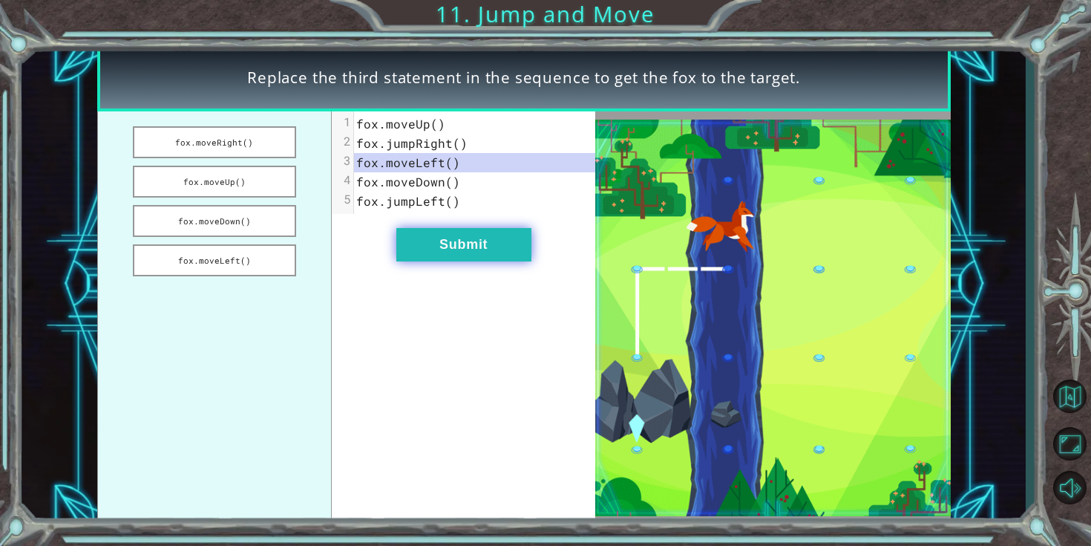
click at [509, 247] on button "Submit" at bounding box center [463, 244] width 135 height 33
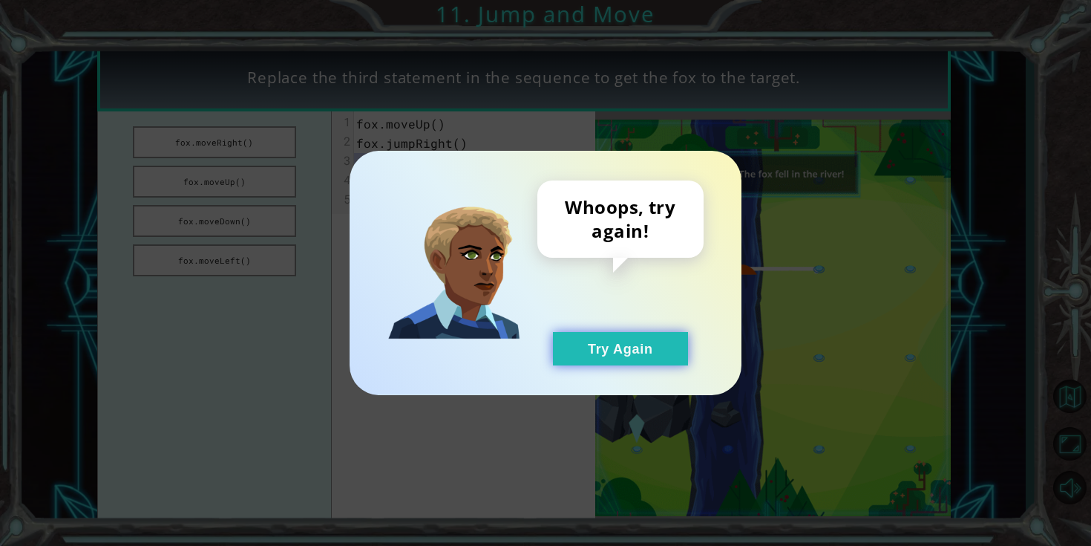
click at [603, 355] on button "Try Again" at bounding box center [620, 348] width 135 height 33
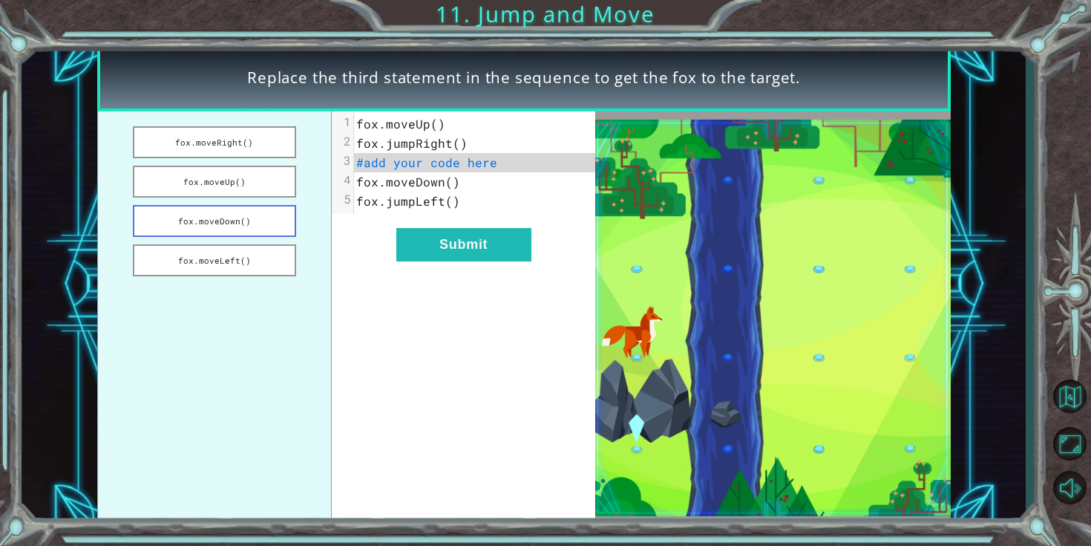
click at [242, 223] on button "fox.moveDown()" at bounding box center [214, 221] width 163 height 32
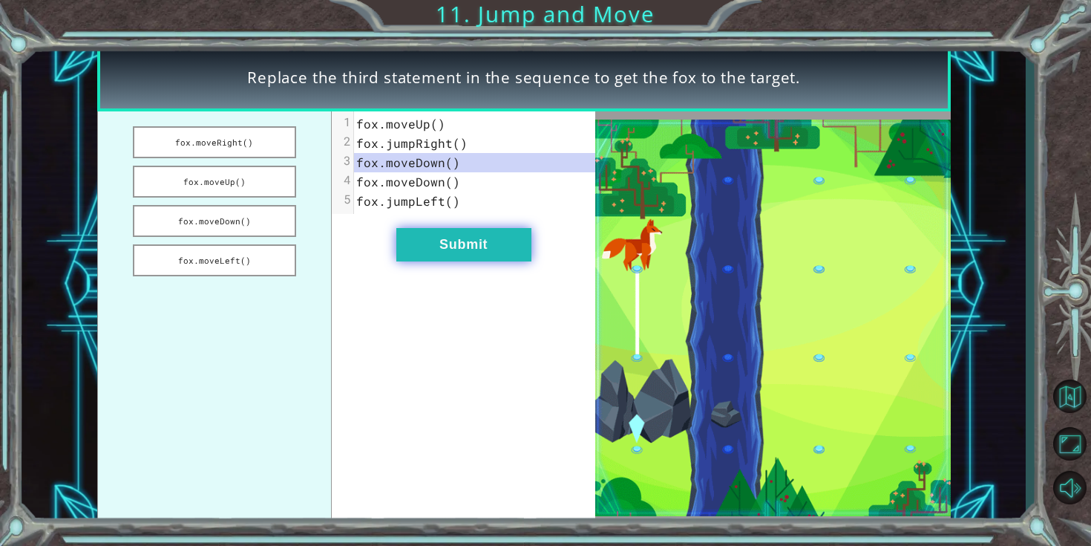
click at [433, 256] on button "Submit" at bounding box center [463, 244] width 135 height 33
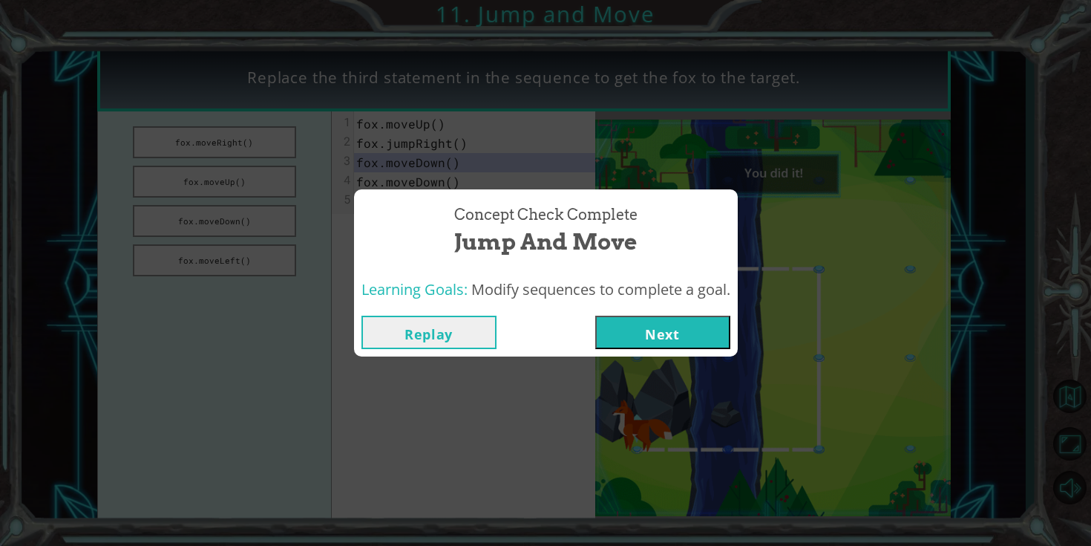
click at [725, 310] on div "Replay Next" at bounding box center [546, 332] width 384 height 48
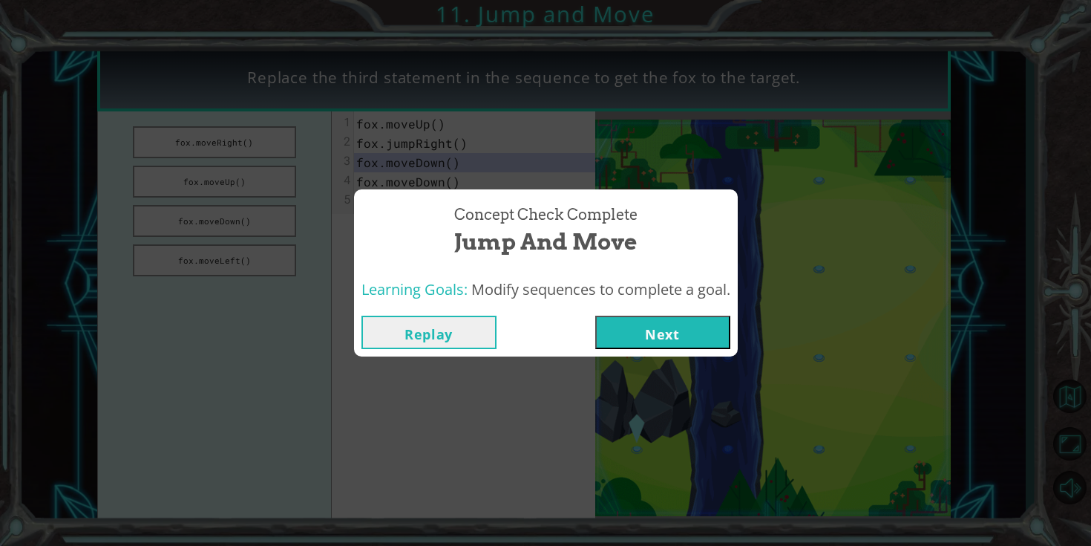
click at [716, 320] on button "Next" at bounding box center [662, 331] width 135 height 33
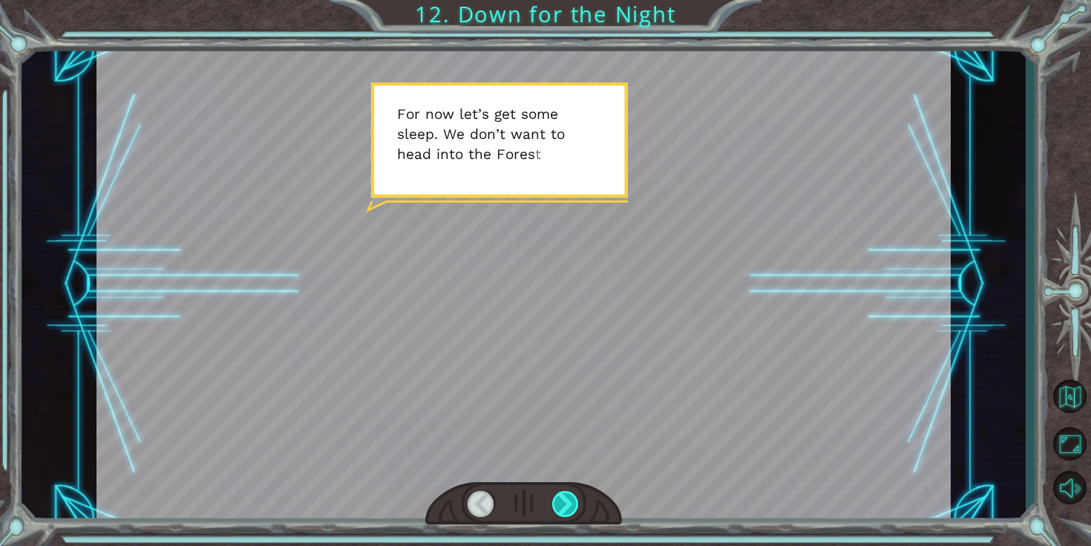
click at [566, 508] on div at bounding box center [565, 504] width 27 height 26
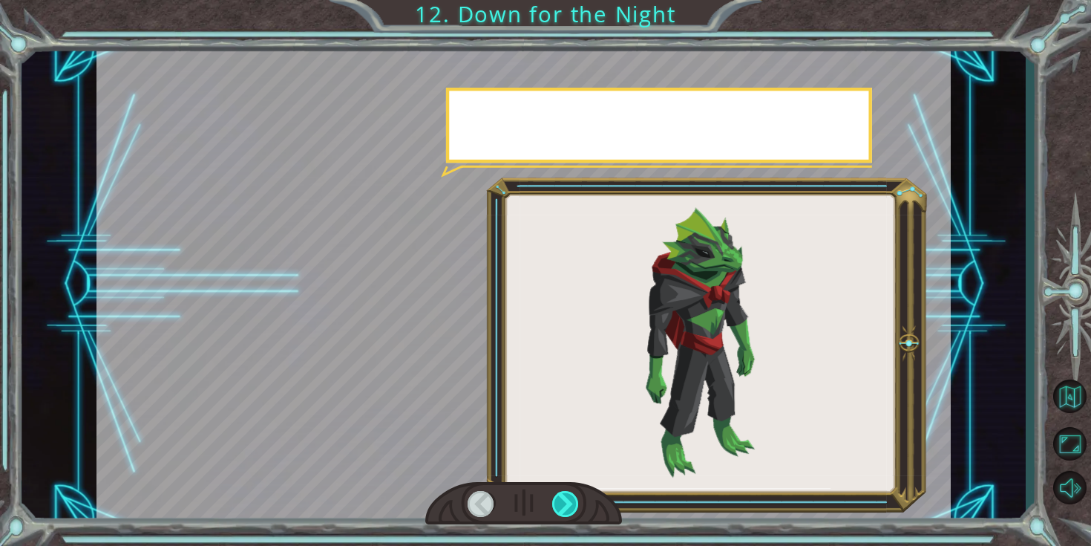
click at [566, 508] on div at bounding box center [565, 504] width 27 height 26
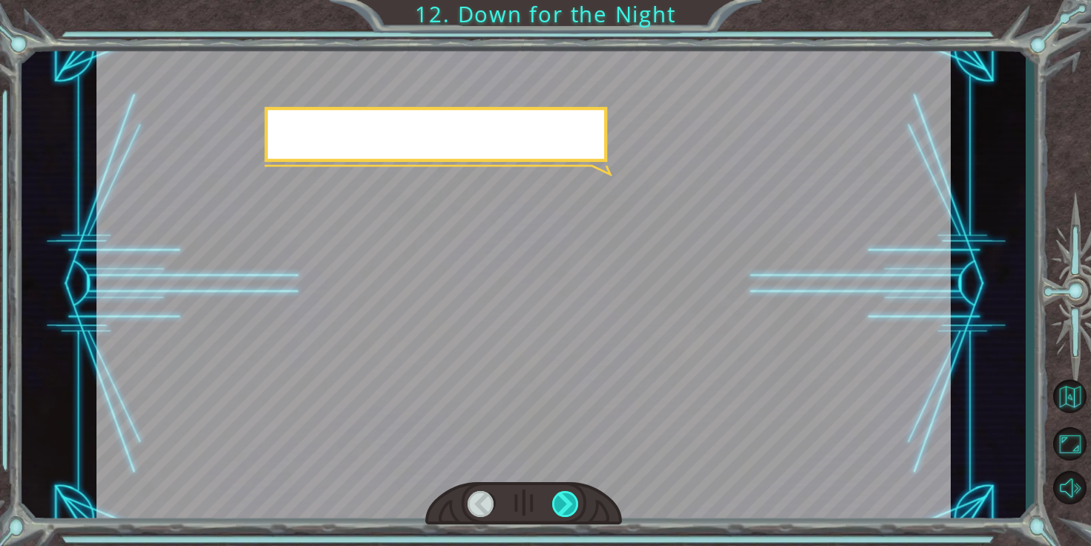
click at [566, 508] on div at bounding box center [565, 504] width 27 height 26
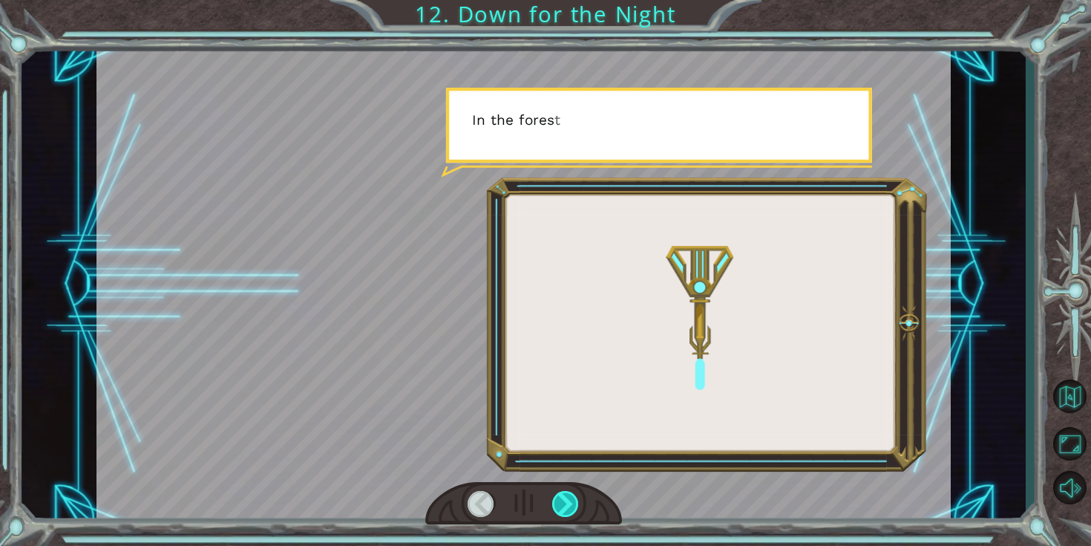
click at [566, 508] on div at bounding box center [565, 504] width 27 height 26
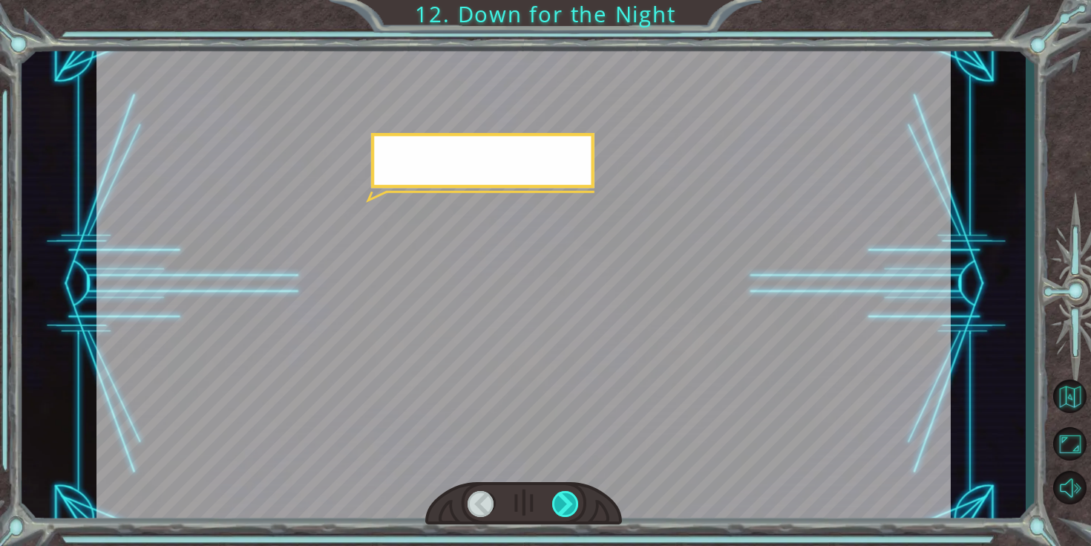
click at [566, 508] on div at bounding box center [565, 504] width 27 height 26
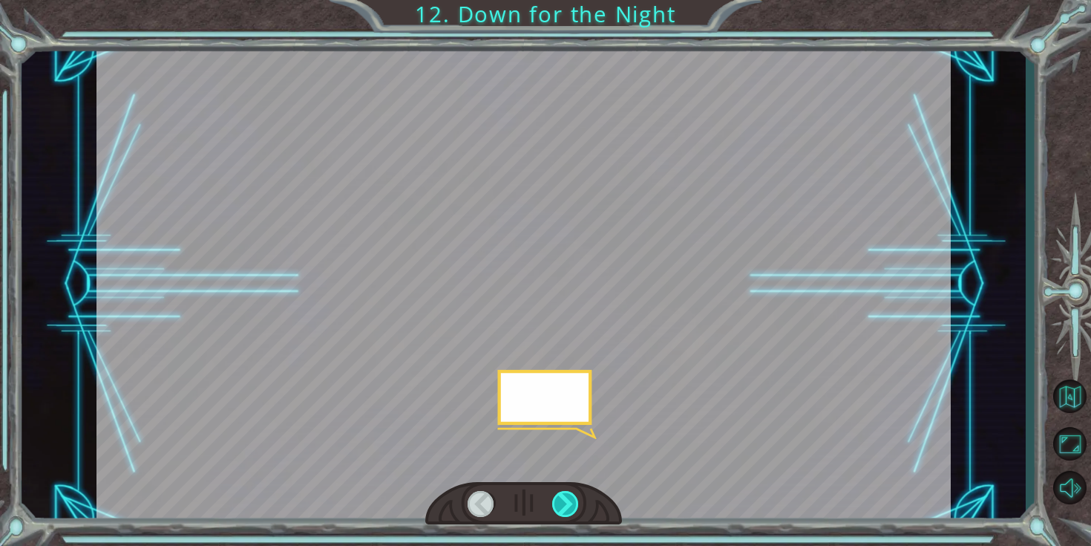
click at [566, 508] on div at bounding box center [565, 504] width 27 height 26
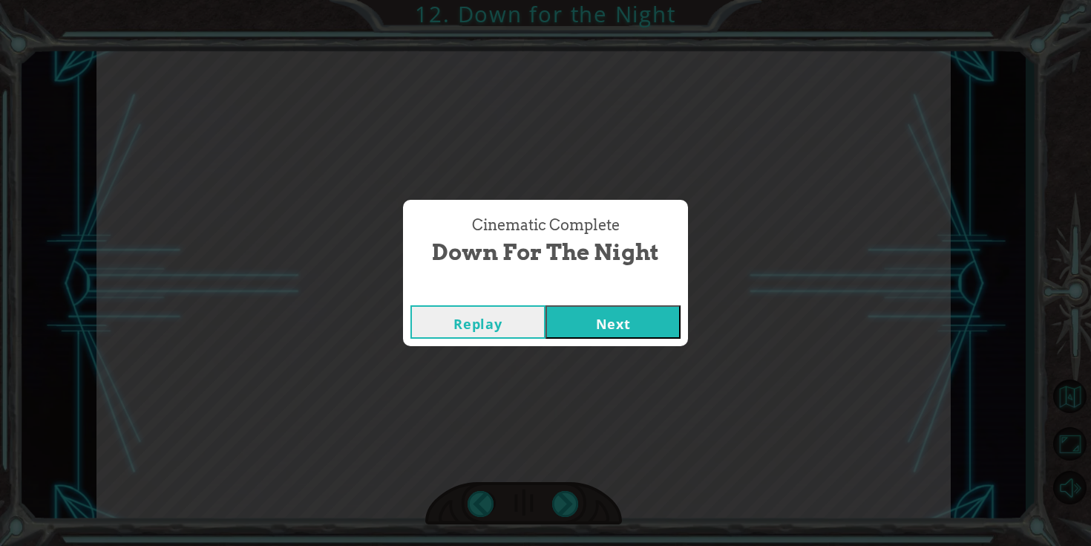
click at [586, 328] on button "Next" at bounding box center [613, 321] width 135 height 33
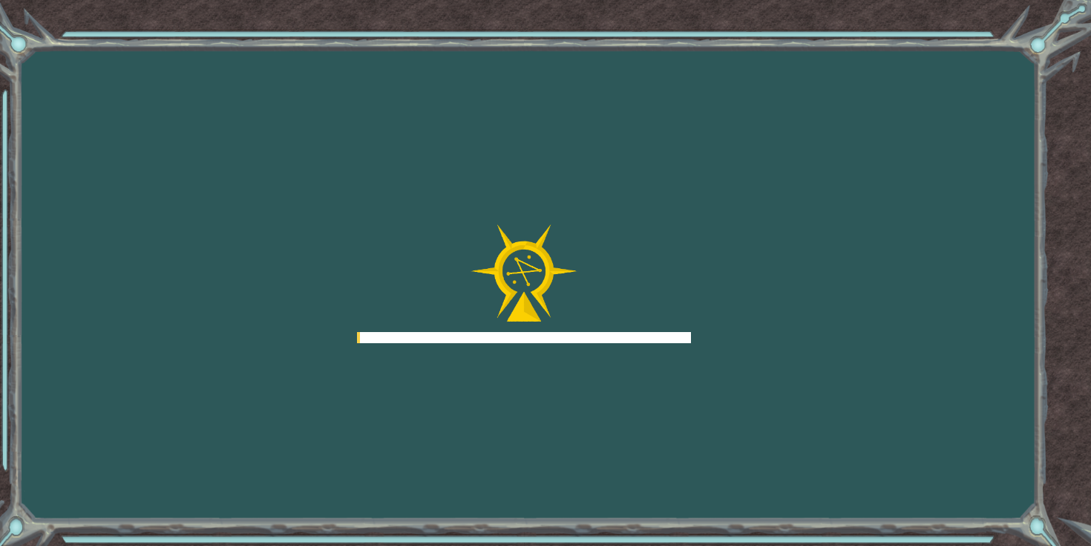
click at [586, 328] on div at bounding box center [524, 283] width 334 height 119
